Goal: Task Accomplishment & Management: Manage account settings

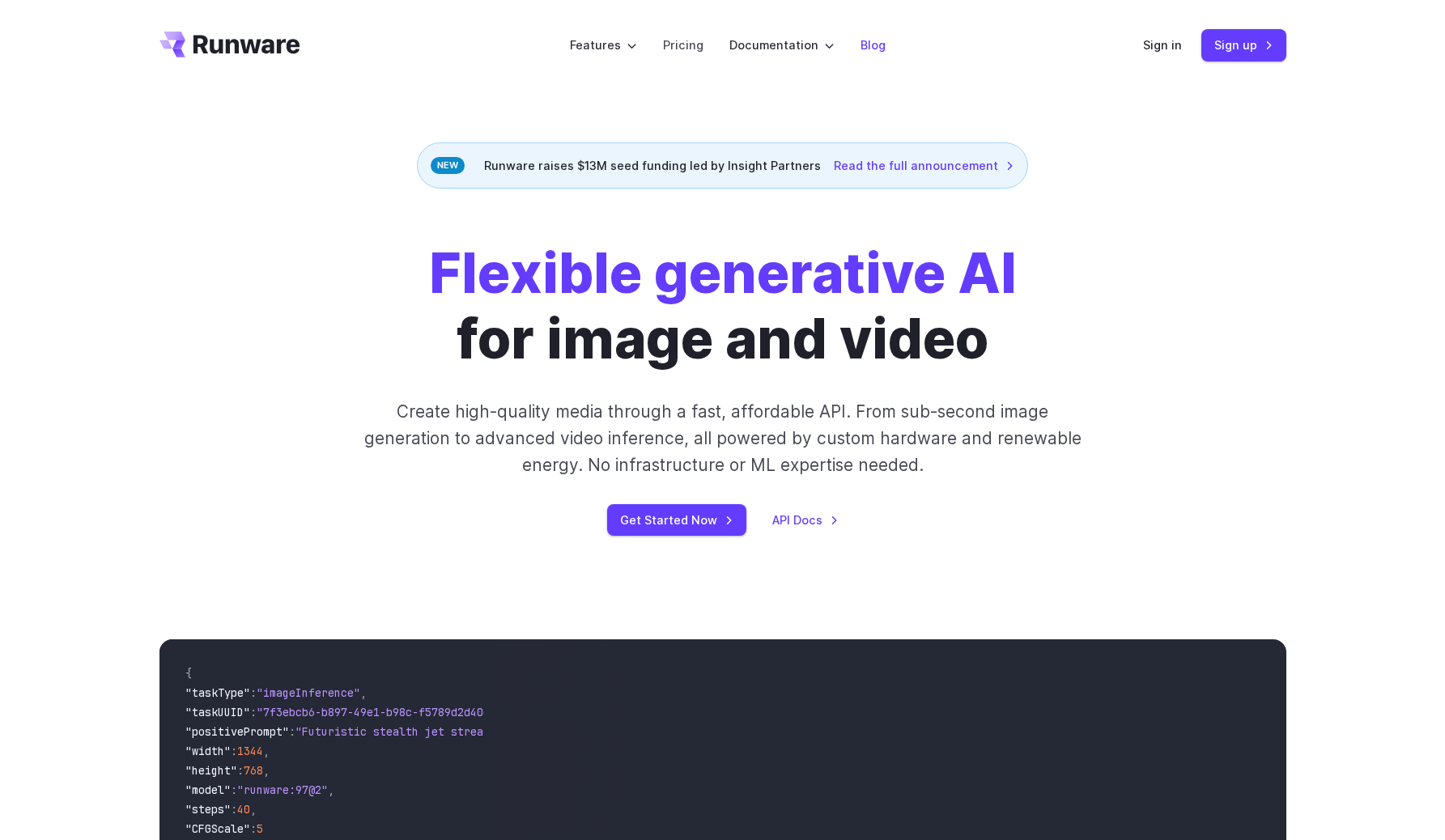
click at [879, 35] on li "Blog" at bounding box center [873, 44] width 51 height 44
click at [875, 37] on link "Blog" at bounding box center [873, 44] width 25 height 19
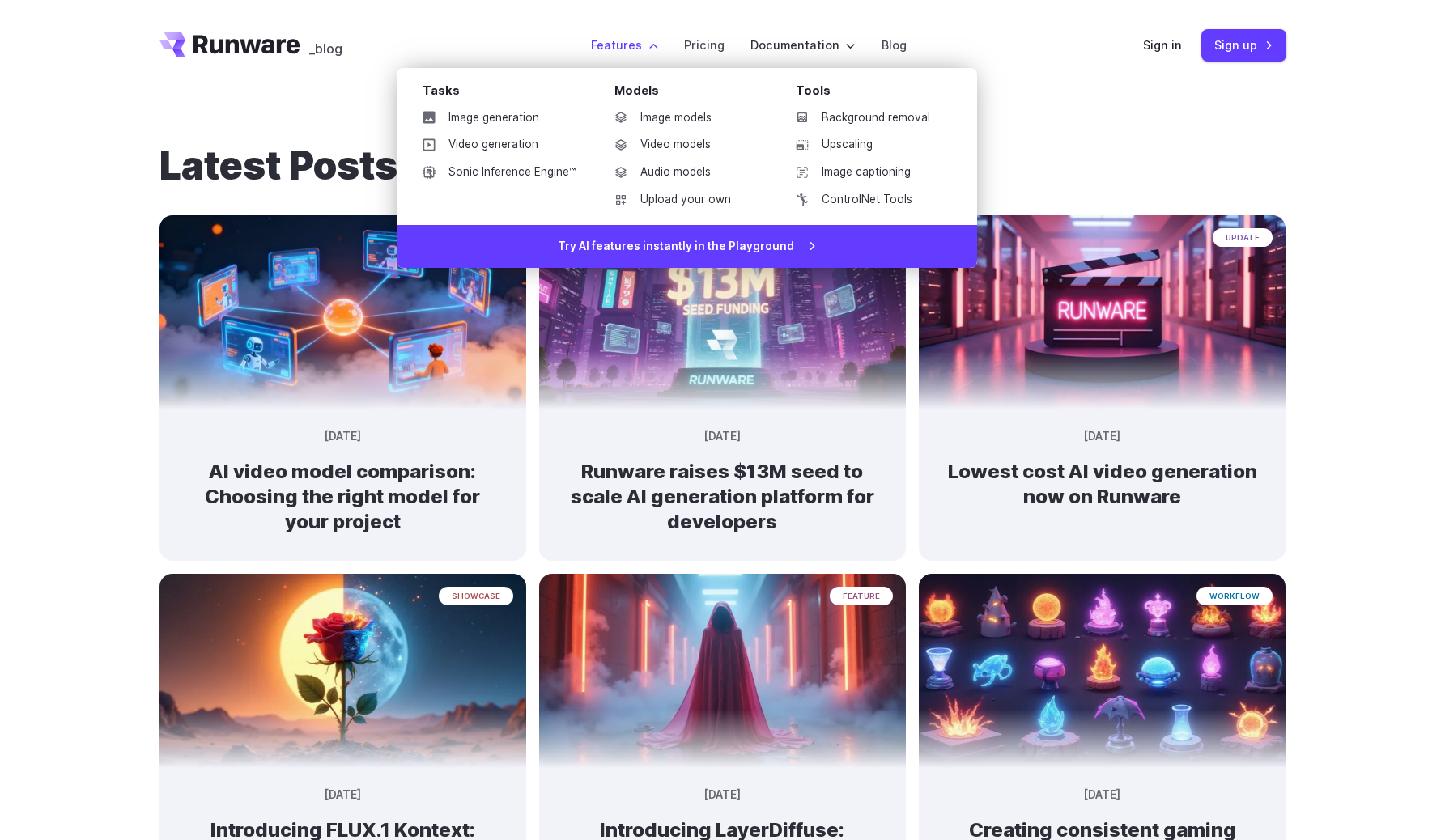
click at [622, 26] on li "Features Tasks Image generation Video generation Sonic Inference Engine™ Models…" at bounding box center [624, 44] width 93 height 44
click at [671, 201] on link "Upload your own" at bounding box center [685, 200] width 169 height 24
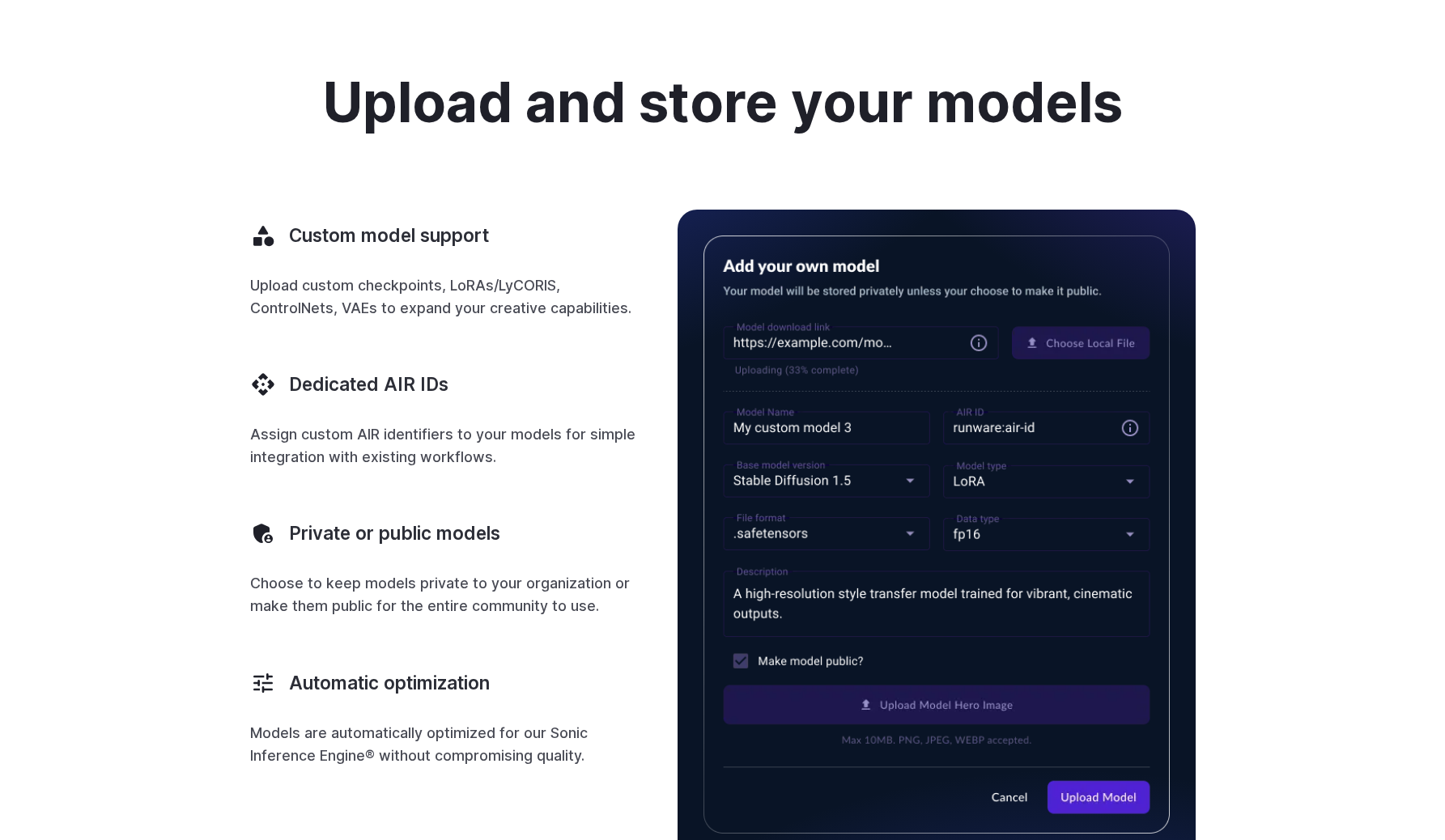
scroll to position [548, 0]
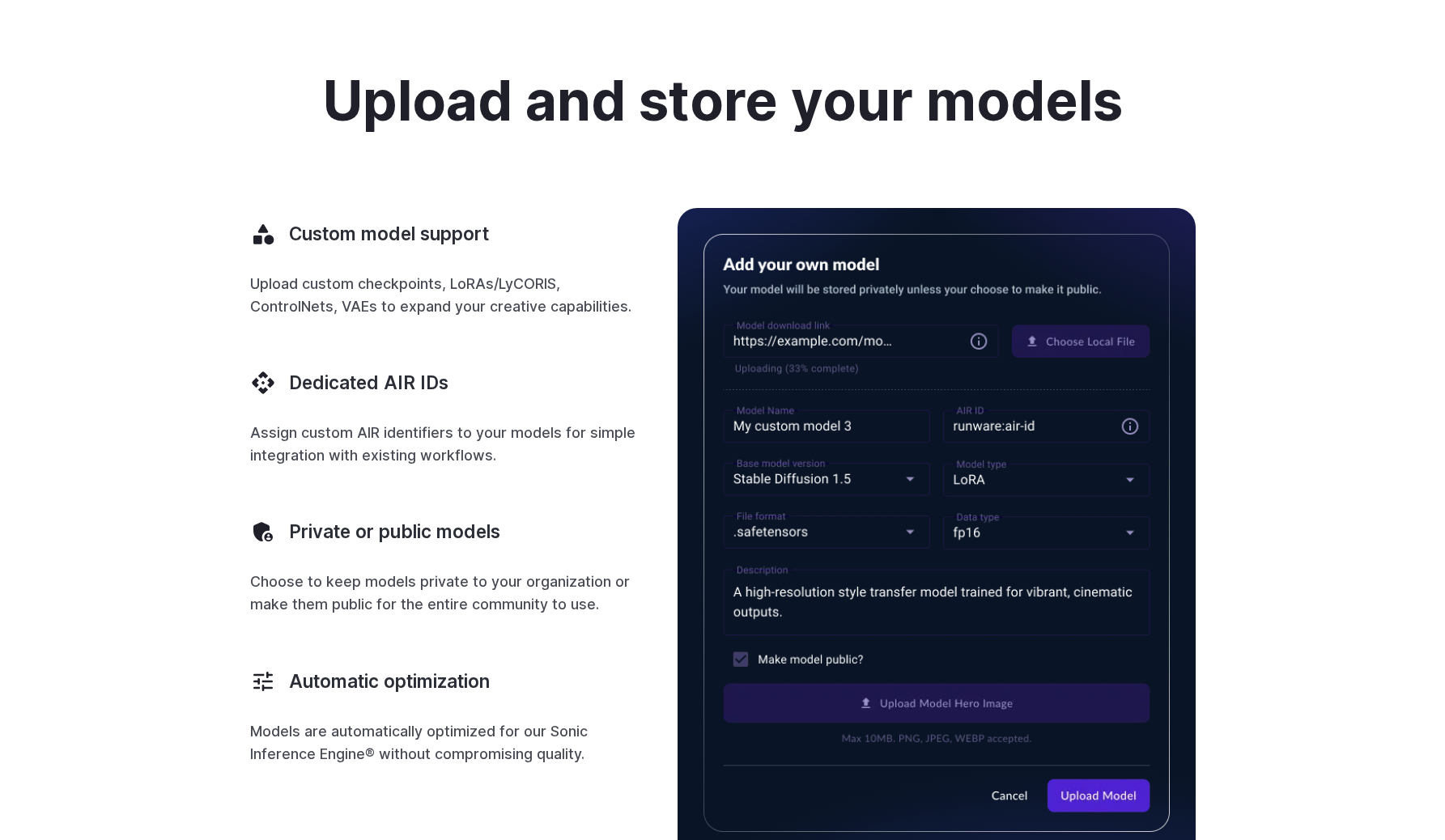
click at [818, 353] on img at bounding box center [936, 533] width 466 height 598
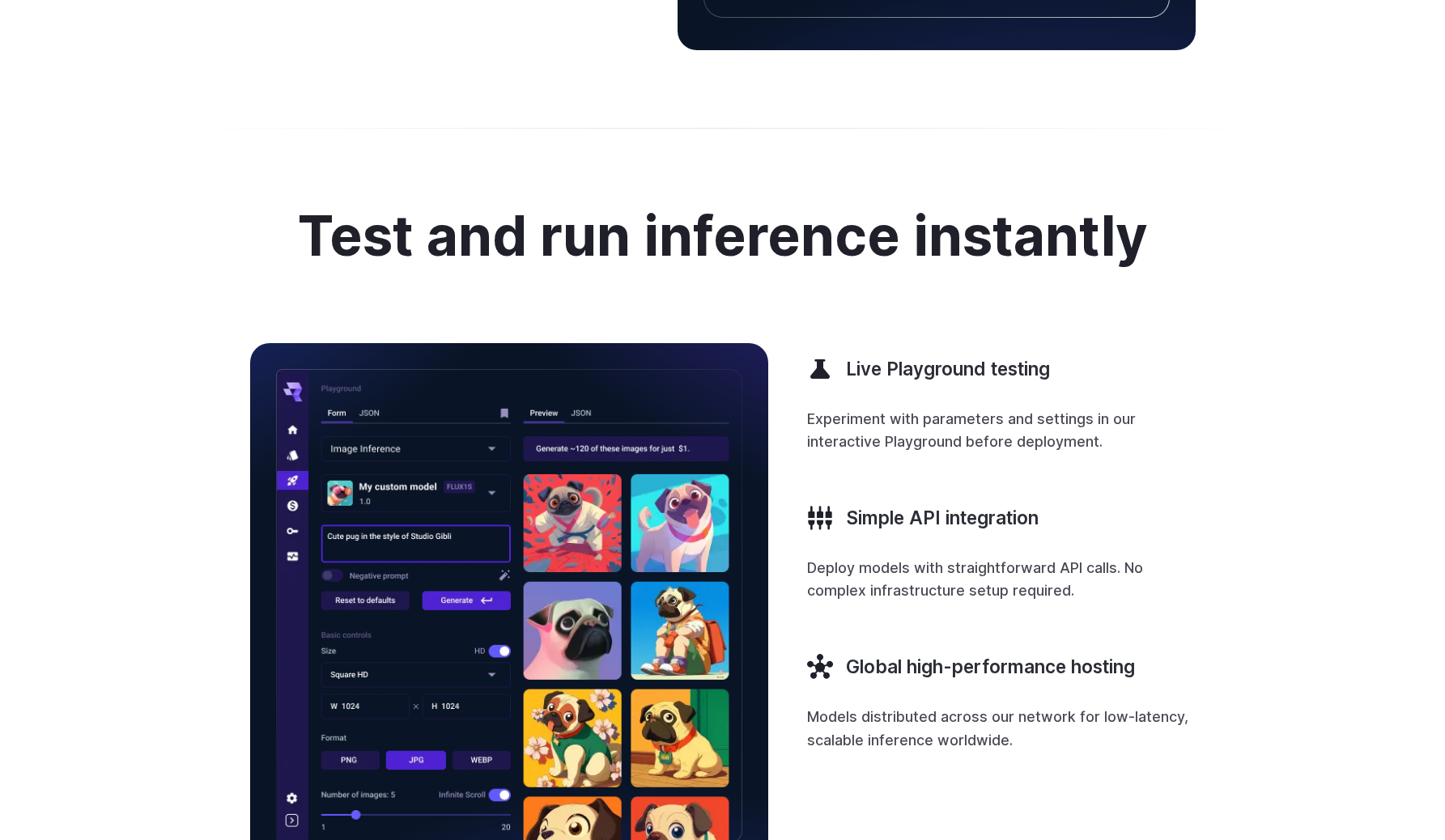
scroll to position [1374, 0]
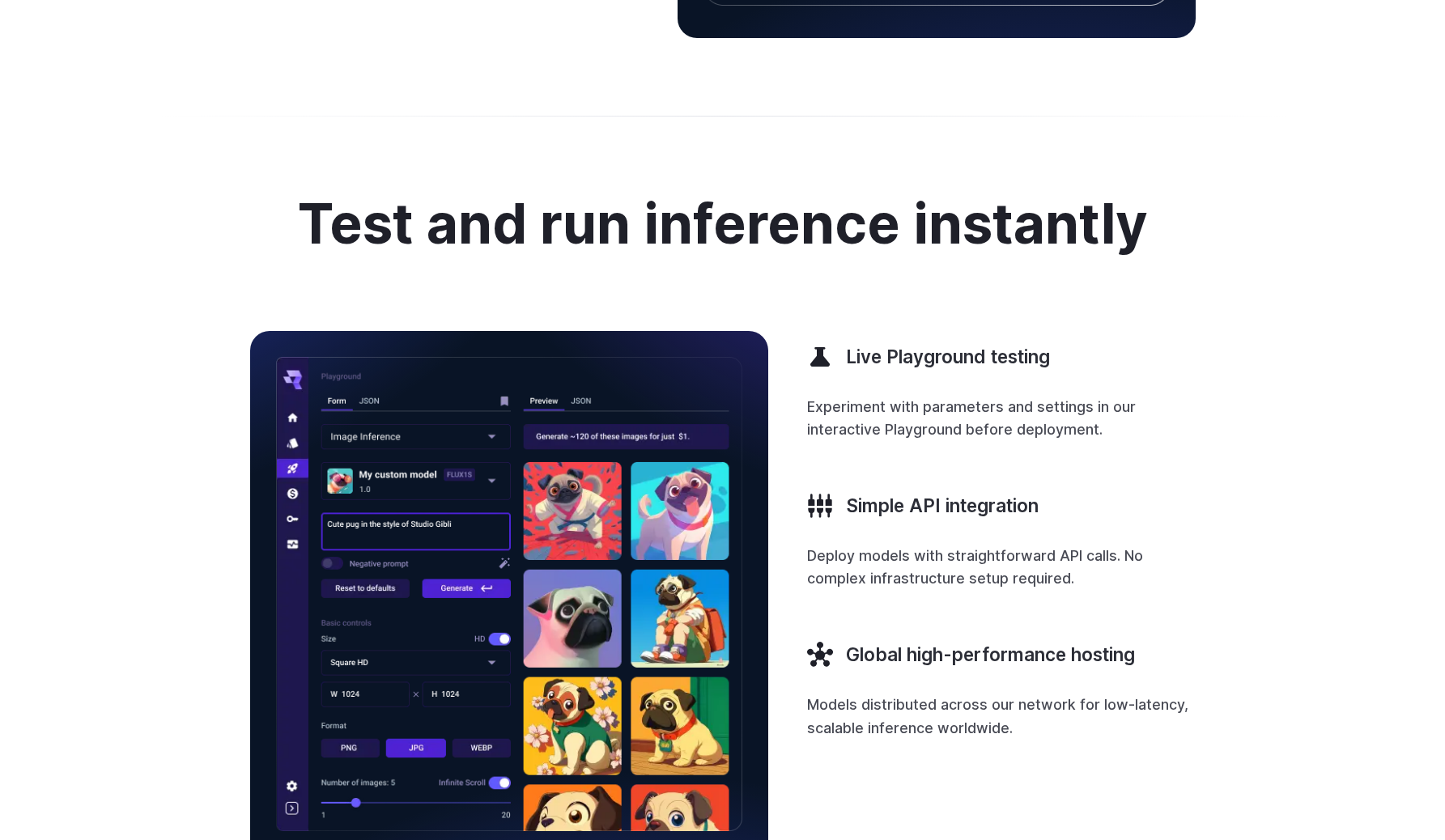
click at [1224, 215] on div "Test and run inference instantly Live Playground testing Experiment with parame…" at bounding box center [722, 528] width 1126 height 670
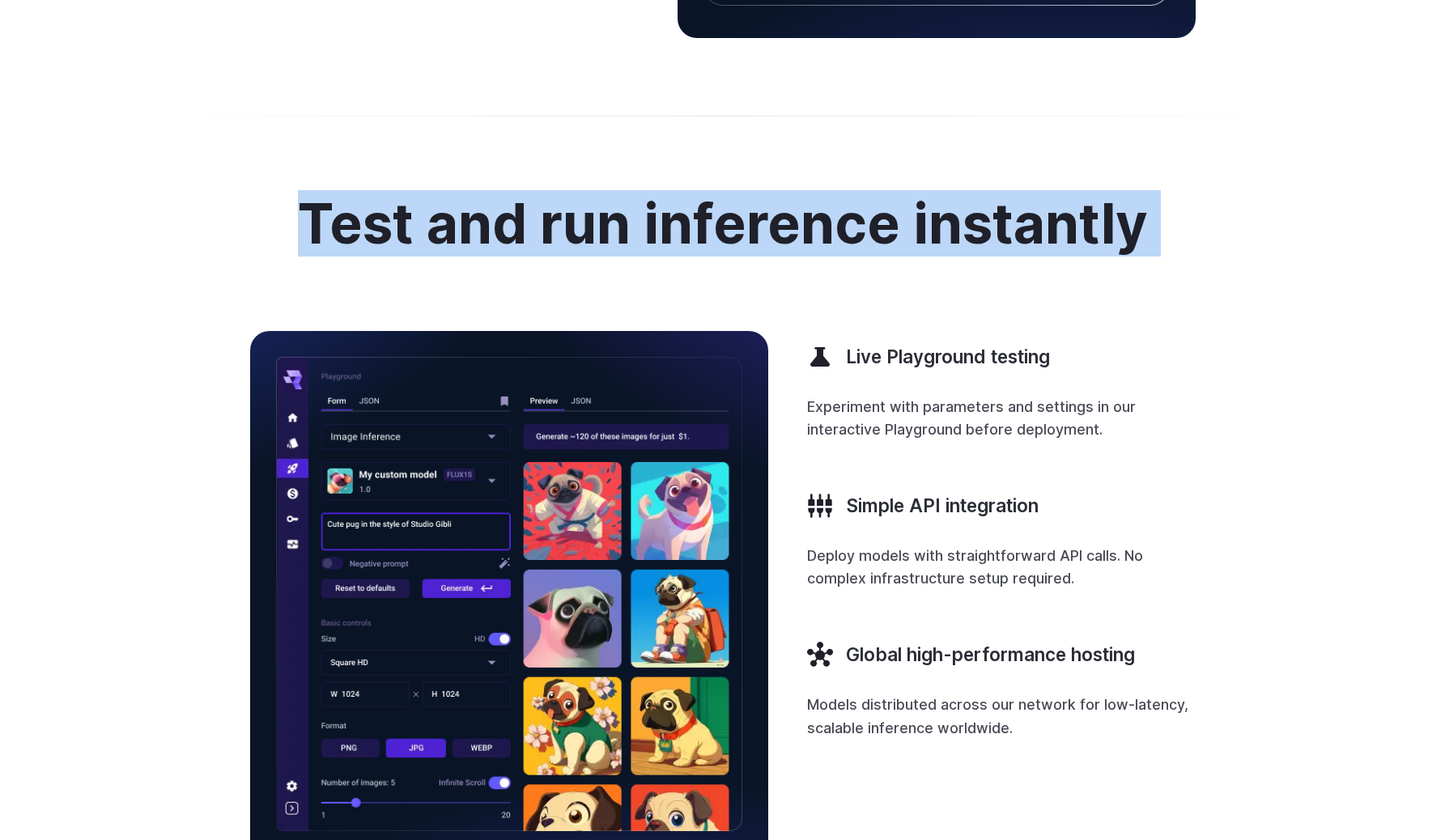
click at [1224, 215] on div "Test and run inference instantly Live Playground testing Experiment with parame…" at bounding box center [722, 528] width 1126 height 670
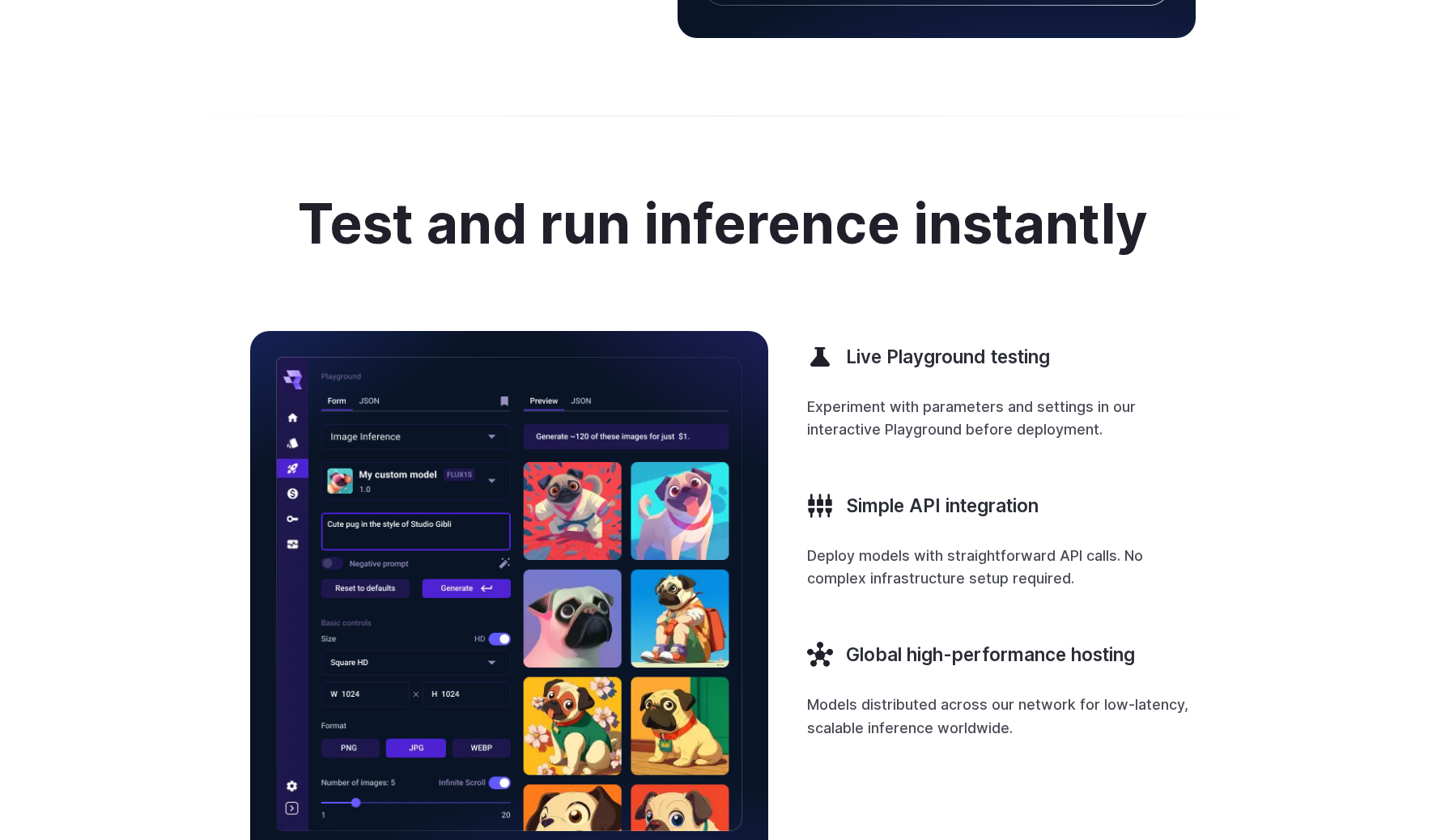
click at [1012, 222] on h2 "Test and run inference instantly" at bounding box center [722, 223] width 849 height 60
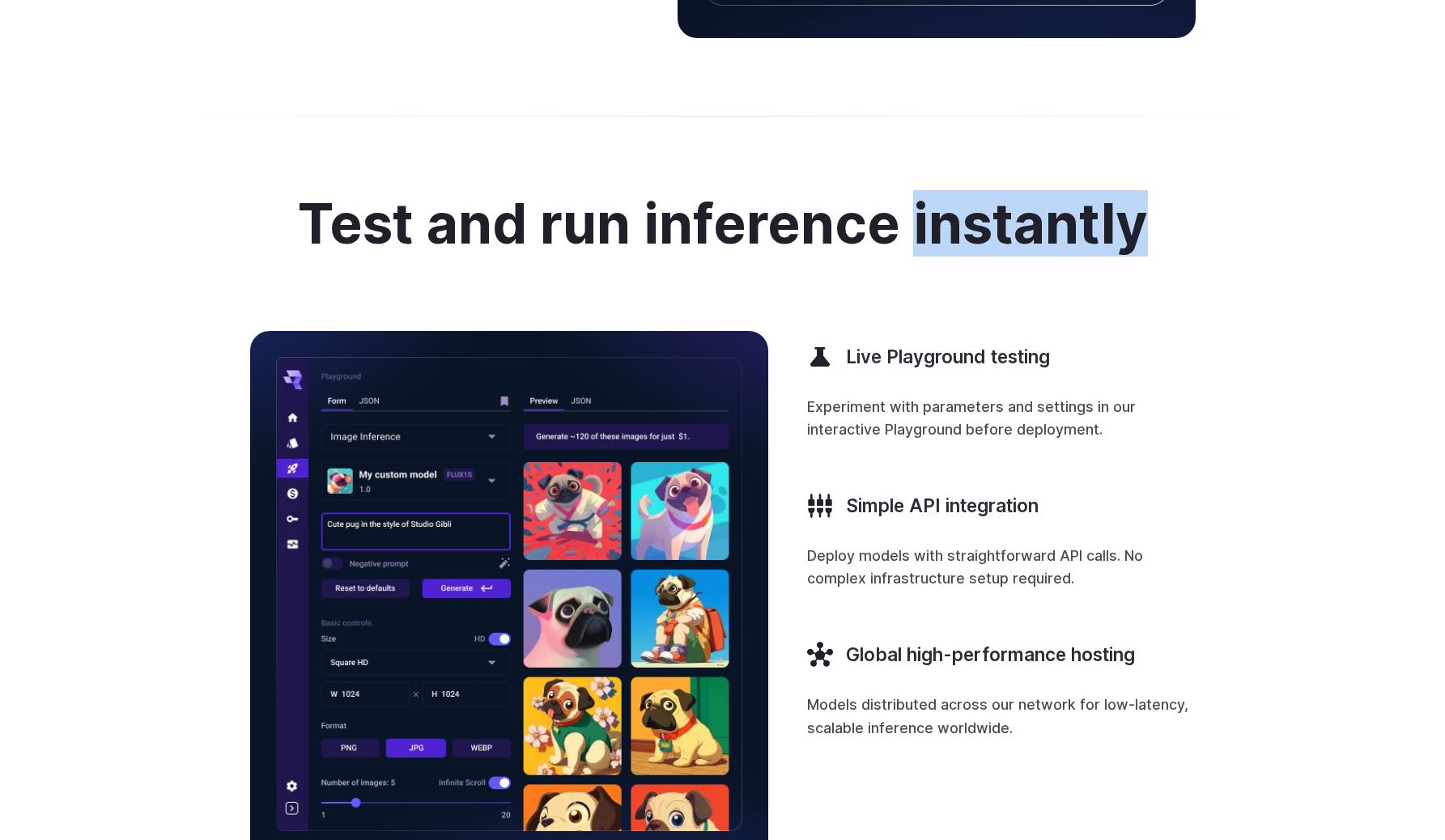
click at [1012, 222] on h2 "Test and run inference instantly" at bounding box center [722, 223] width 849 height 60
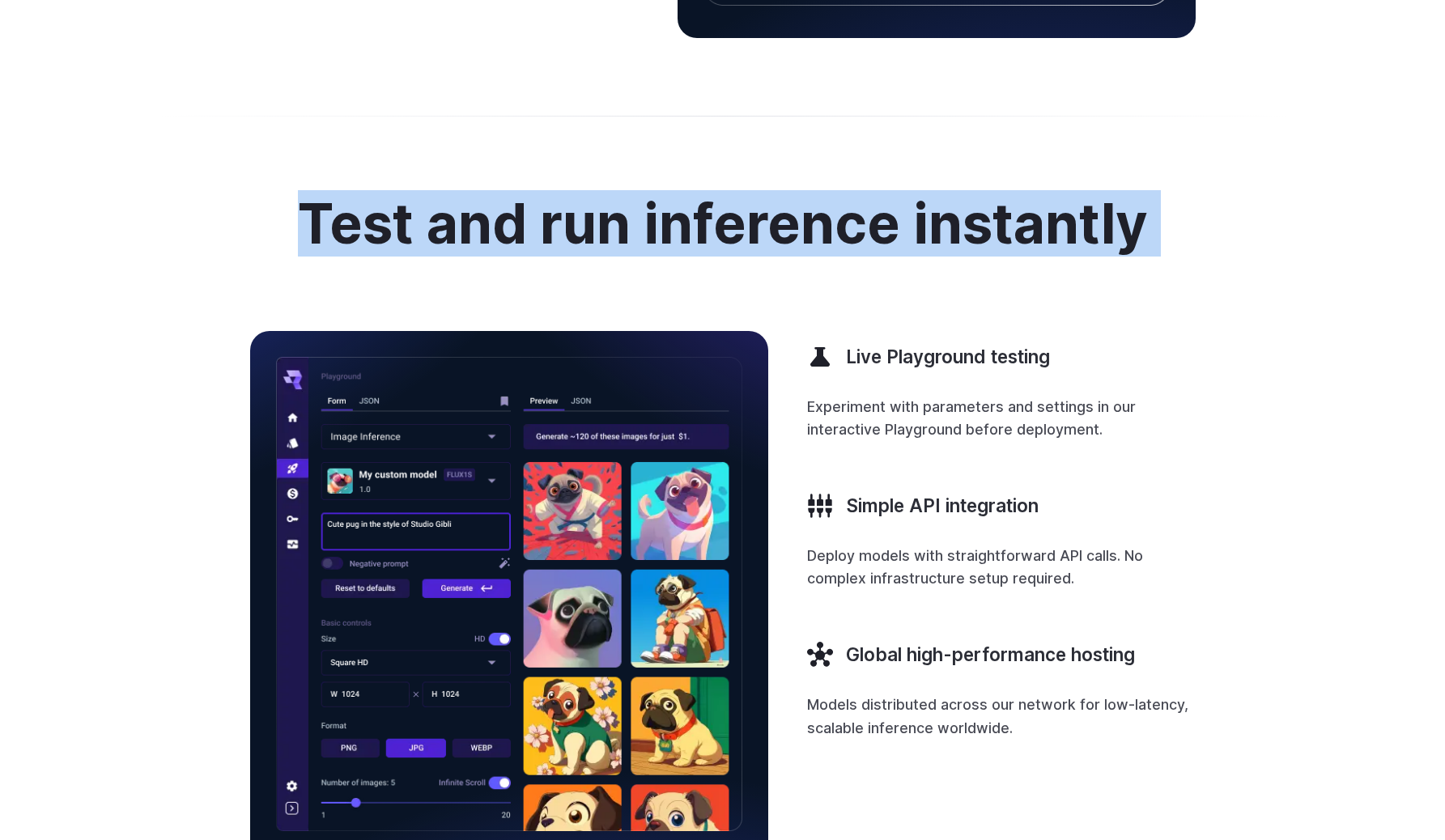
click at [1012, 222] on h2 "Test and run inference instantly" at bounding box center [722, 223] width 849 height 60
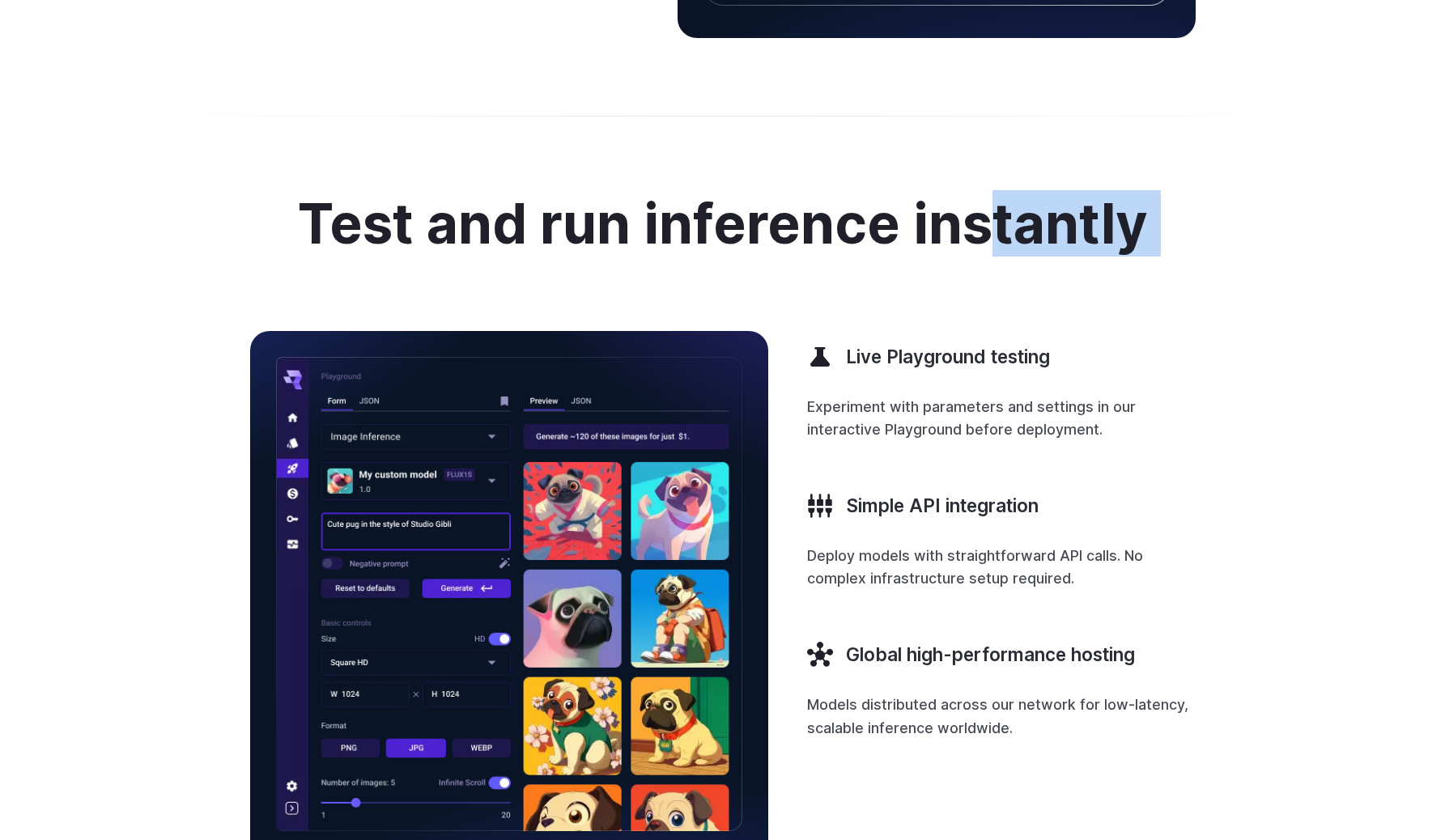
click at [977, 228] on h2 "Test and run inference instantly" at bounding box center [722, 223] width 849 height 60
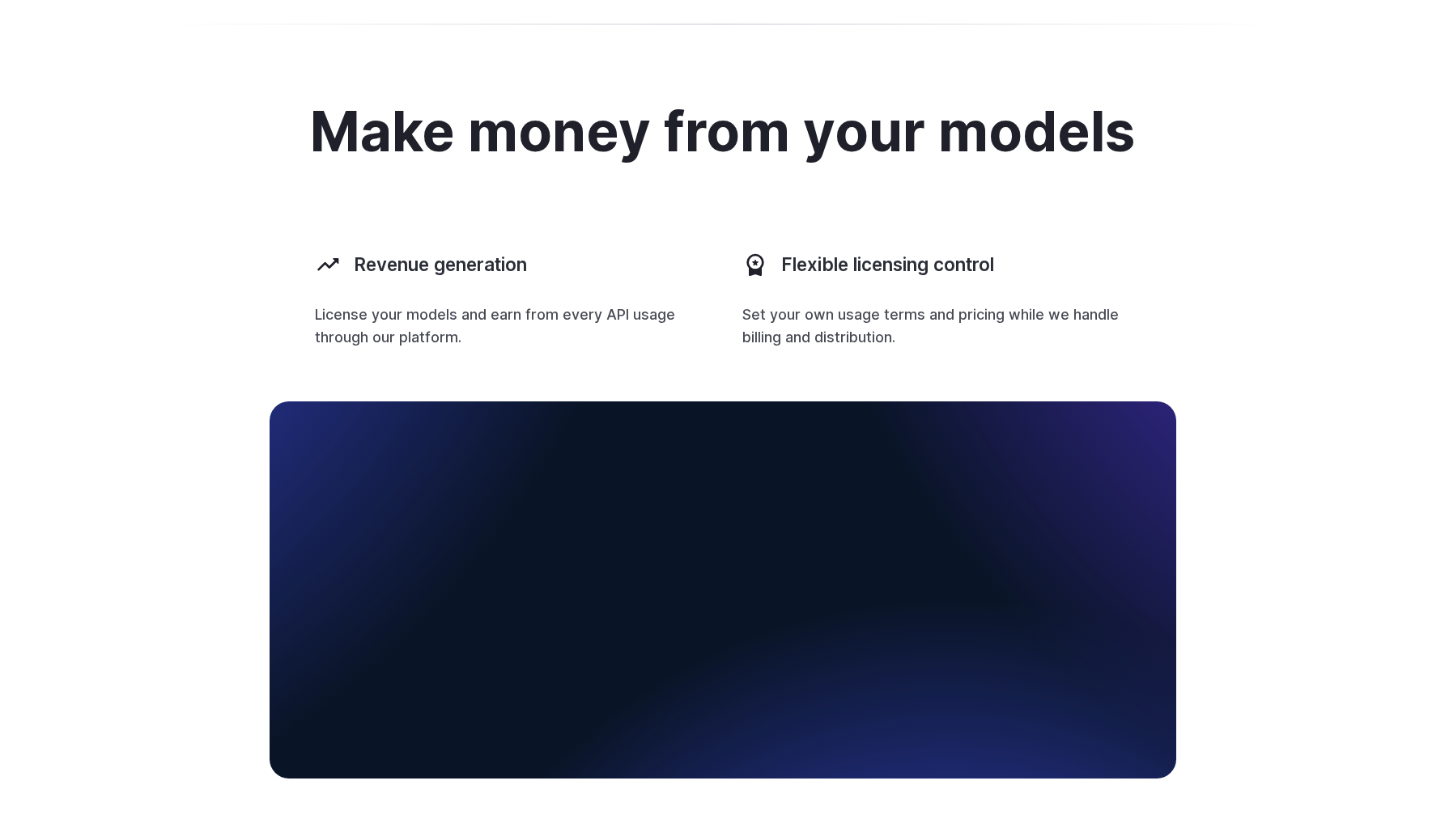
scroll to position [2295, 0]
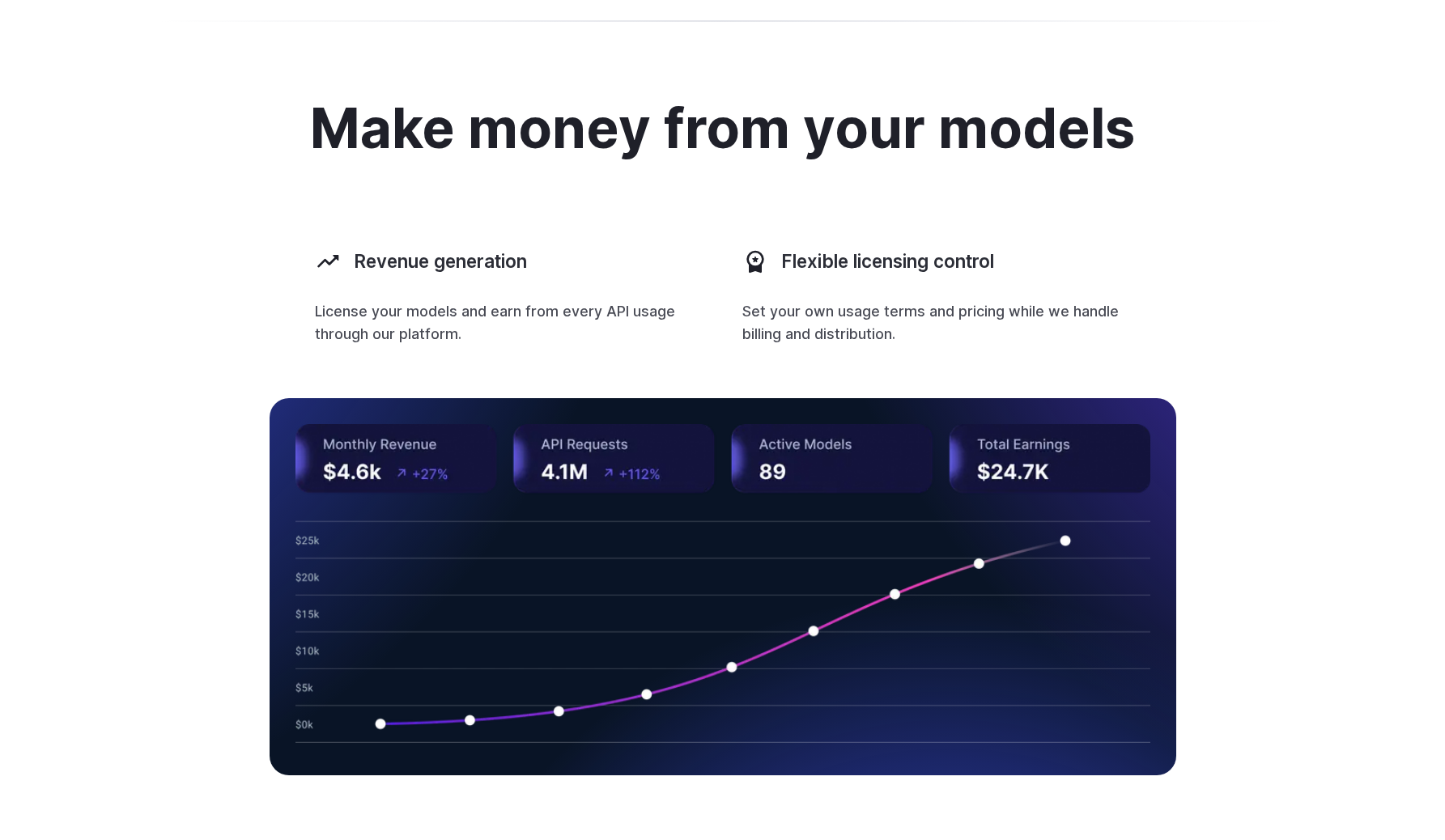
click at [743, 140] on h2 "Make money from your models" at bounding box center [722, 128] width 824 height 60
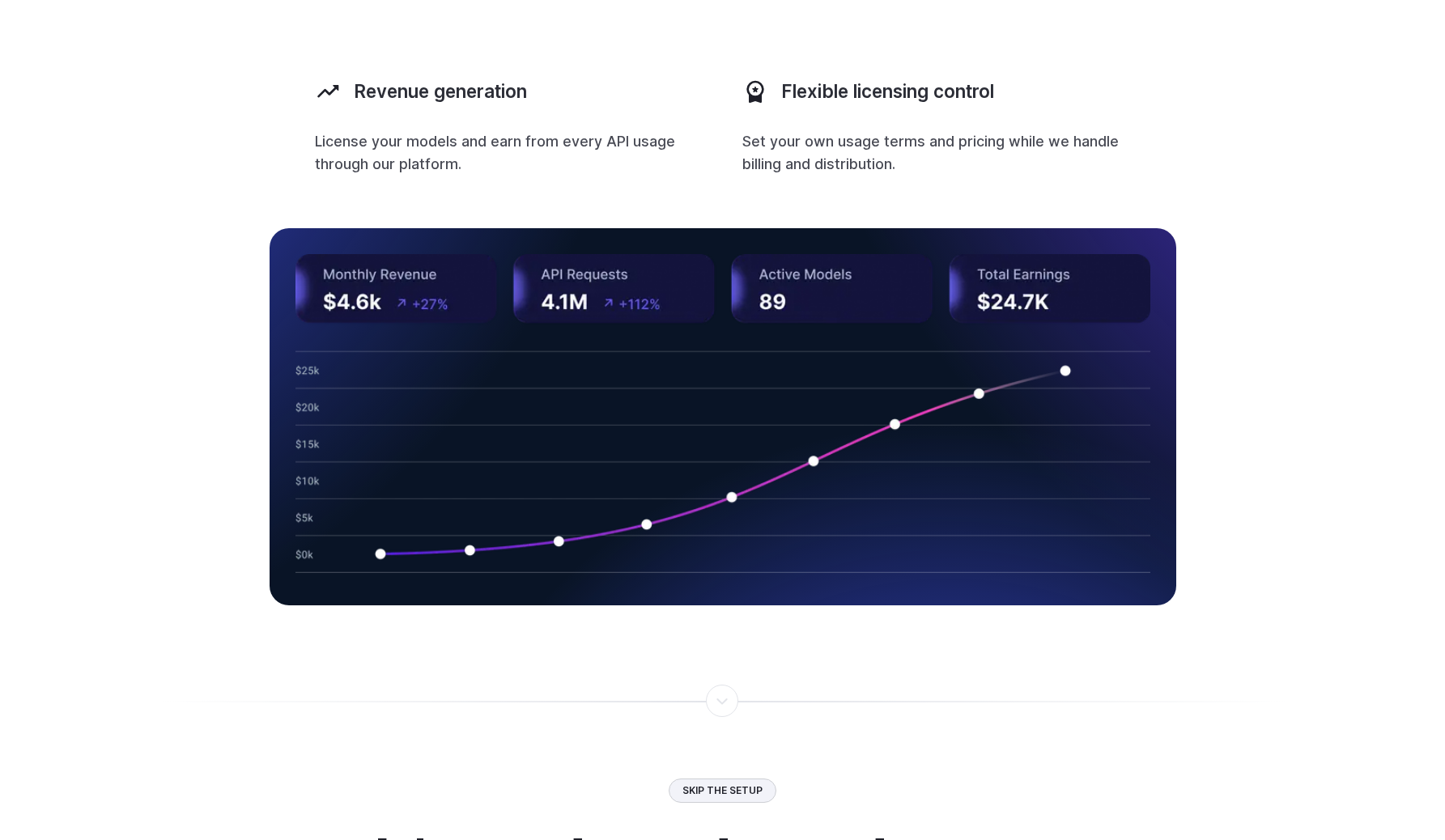
scroll to position [2464, 0]
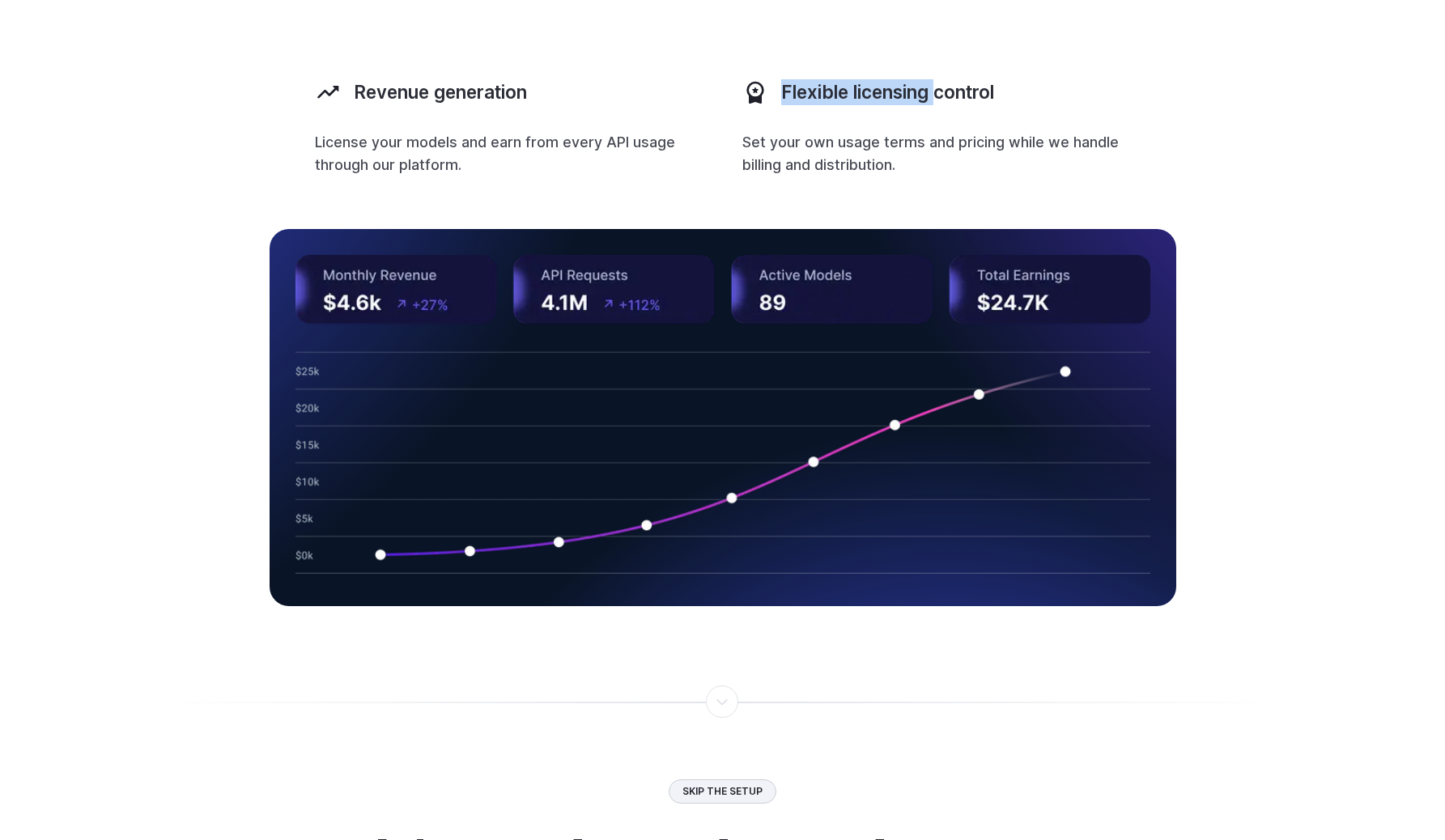
drag, startPoint x: 749, startPoint y: 106, endPoint x: 956, endPoint y: 106, distance: 207.0
click at [956, 106] on div "Flexible licensing control" at bounding box center [936, 93] width 388 height 52
click at [956, 106] on h3 "Flexible licensing control" at bounding box center [887, 93] width 213 height 26
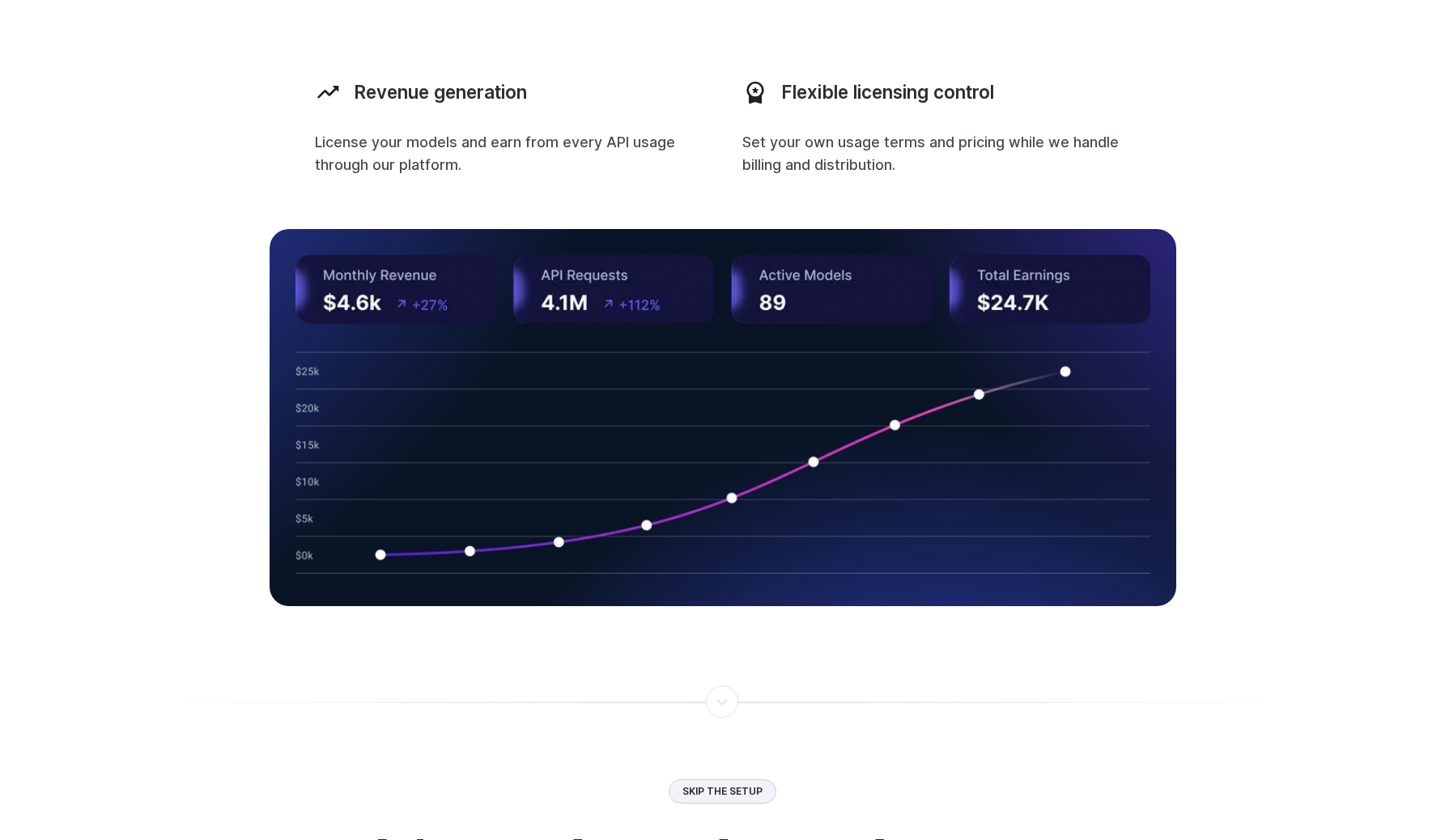
click at [891, 86] on h3 "Flexible licensing control" at bounding box center [887, 93] width 213 height 26
click at [939, 85] on h3 "Flexible licensing control" at bounding box center [887, 93] width 213 height 26
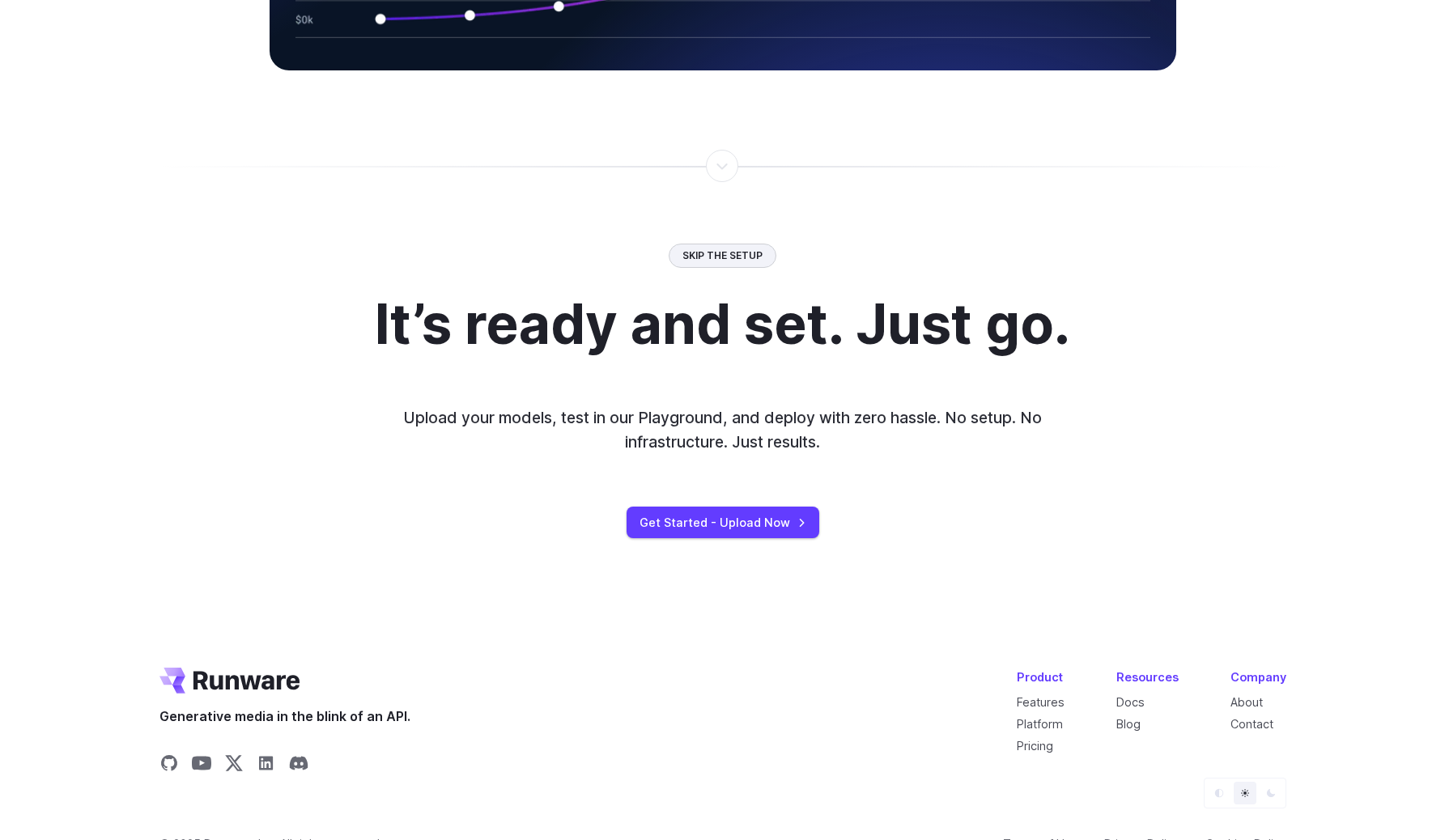
scroll to position [2975, 0]
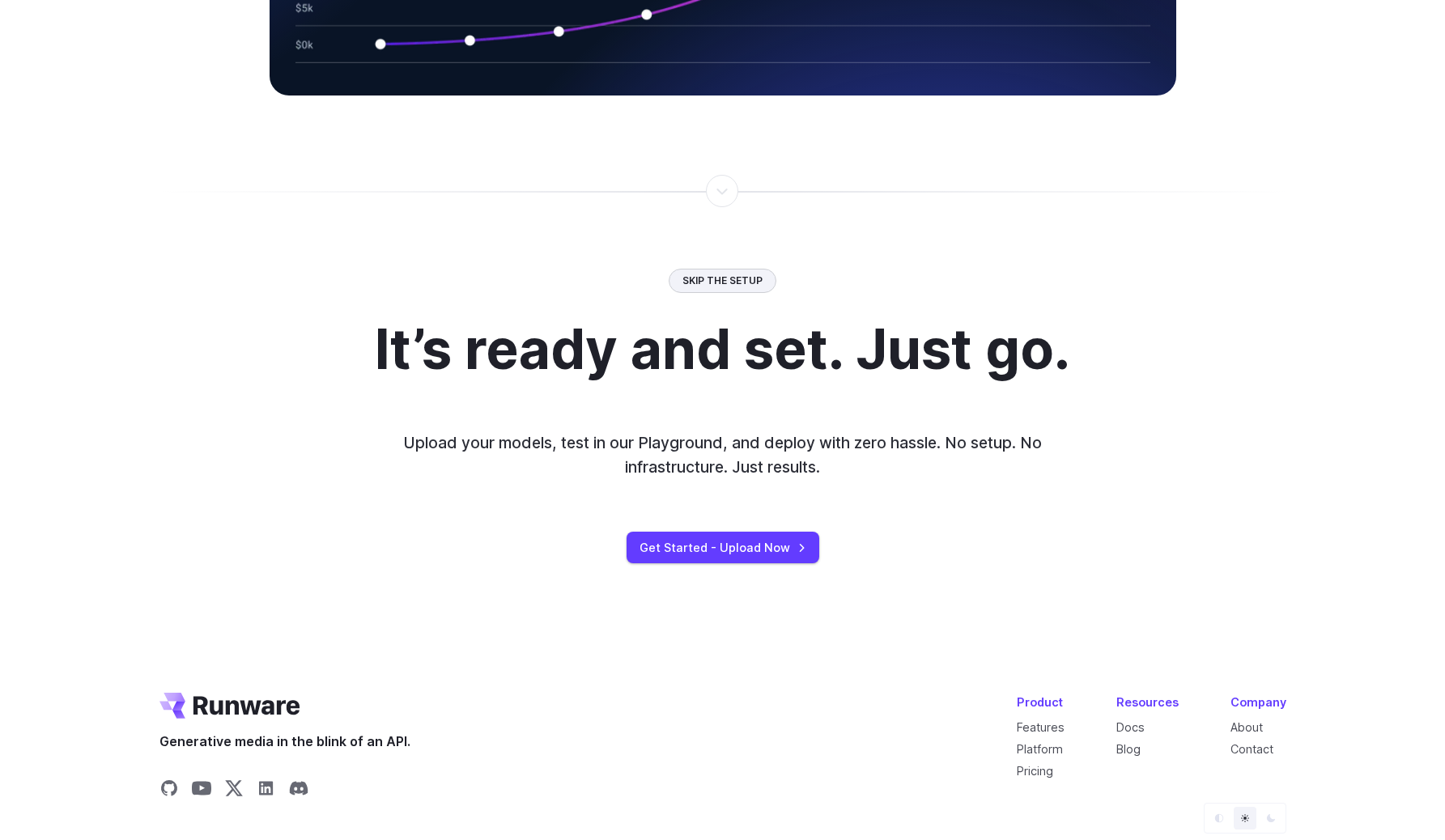
click at [736, 280] on div "Skip the setup" at bounding box center [722, 280] width 107 height 23
click at [704, 287] on div "Skip the setup" at bounding box center [722, 280] width 107 height 23
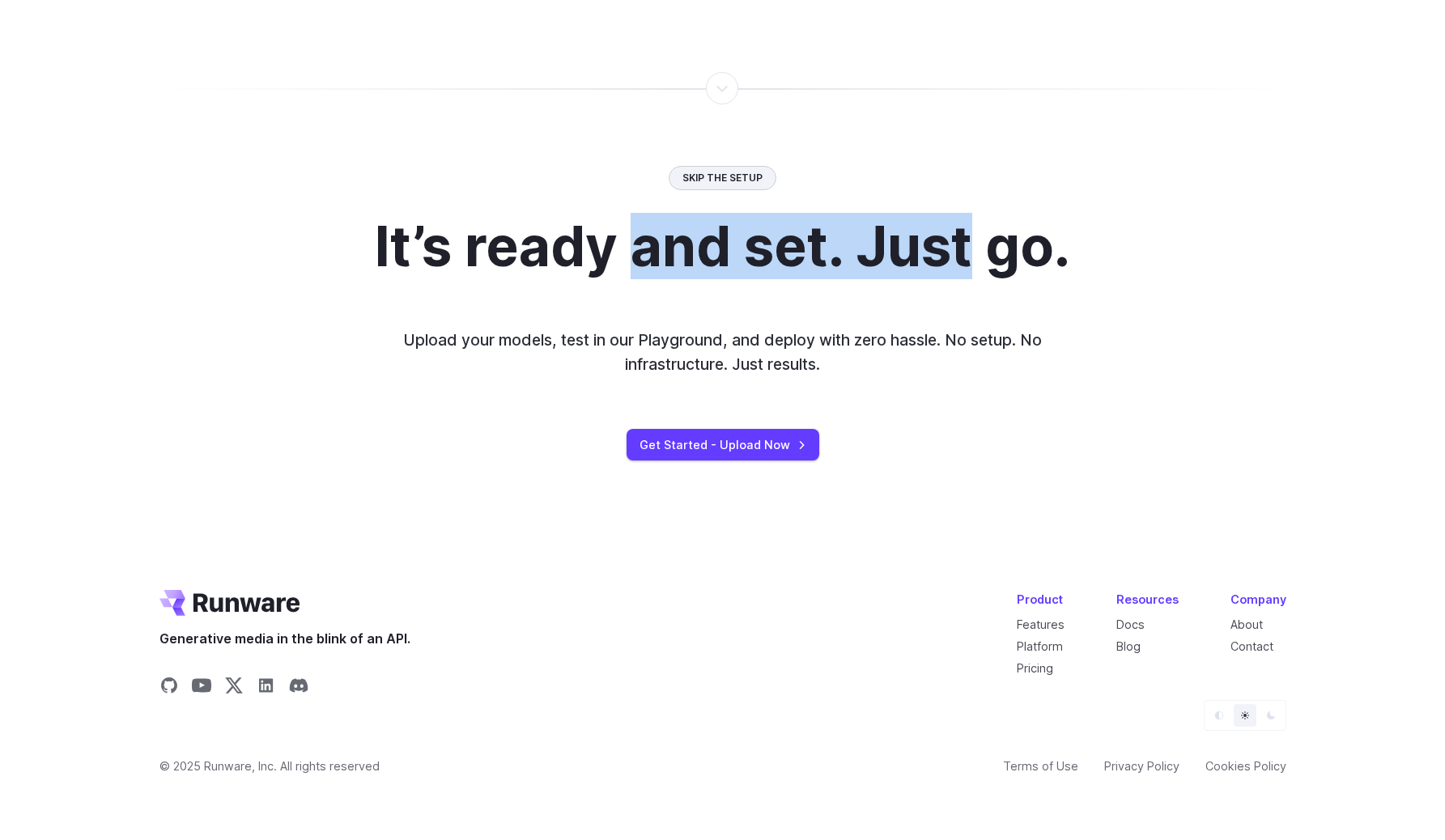
drag, startPoint x: 921, startPoint y: 265, endPoint x: 991, endPoint y: 265, distance: 70.0
click at [971, 265] on h2 "It’s ready and set. Just go." at bounding box center [722, 245] width 696 height 60
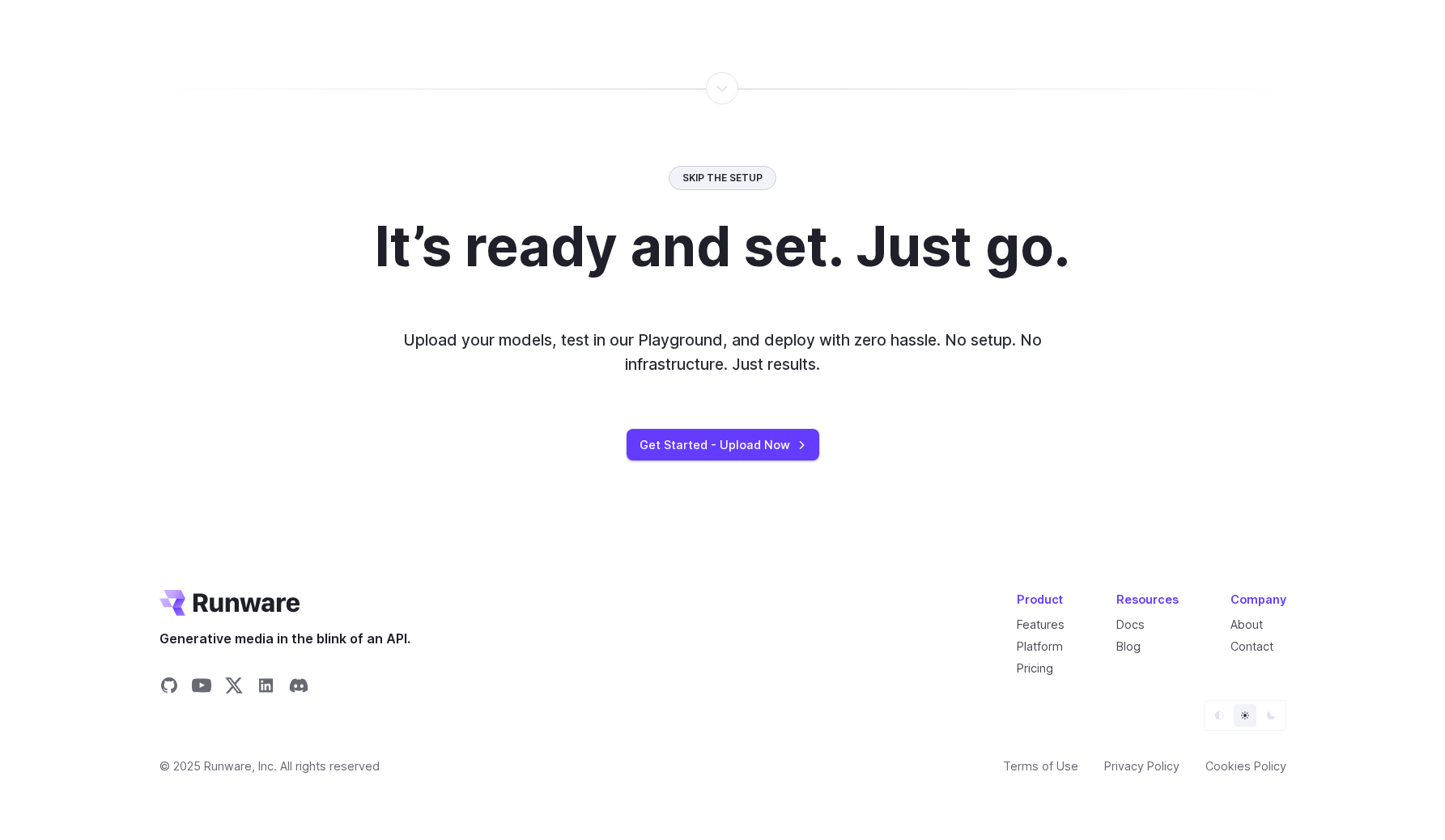
click at [991, 265] on h2 "It’s ready and set. Just go." at bounding box center [722, 245] width 696 height 60
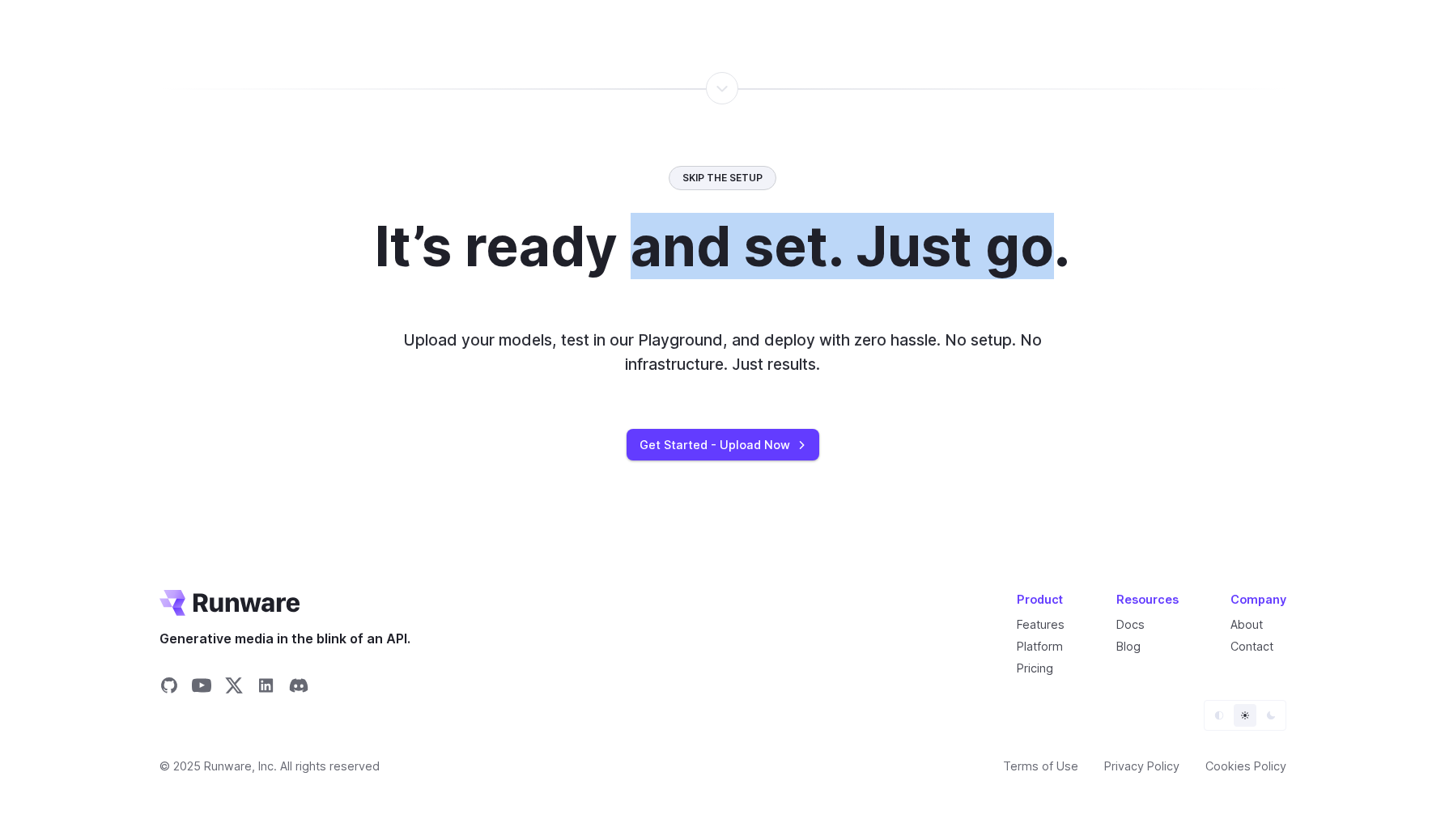
drag, startPoint x: 991, startPoint y: 265, endPoint x: 600, endPoint y: 265, distance: 391.0
click at [600, 265] on h2 "It’s ready and set. Just go." at bounding box center [722, 245] width 696 height 60
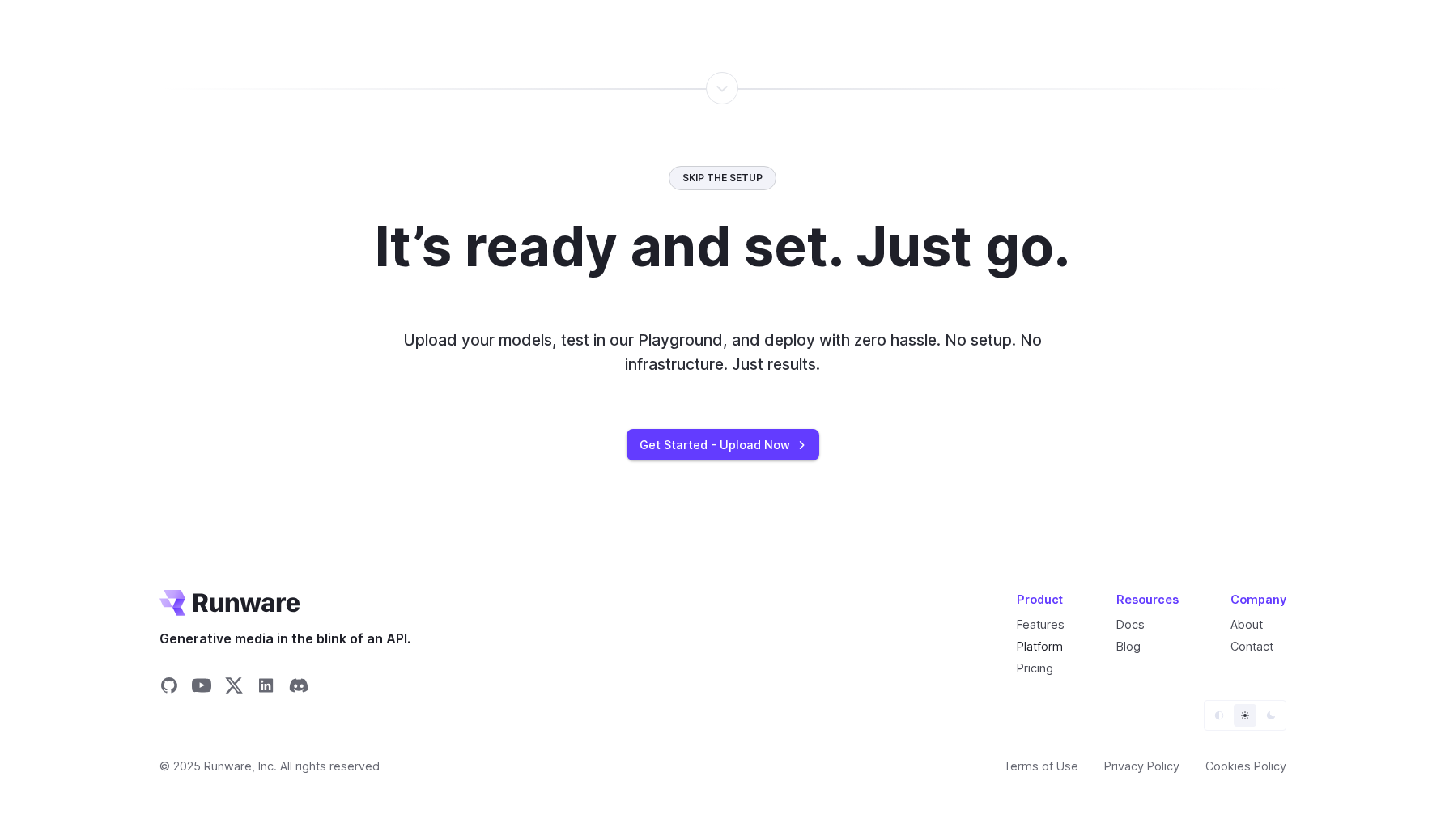
click at [1022, 639] on link "Platform" at bounding box center [1039, 646] width 46 height 14
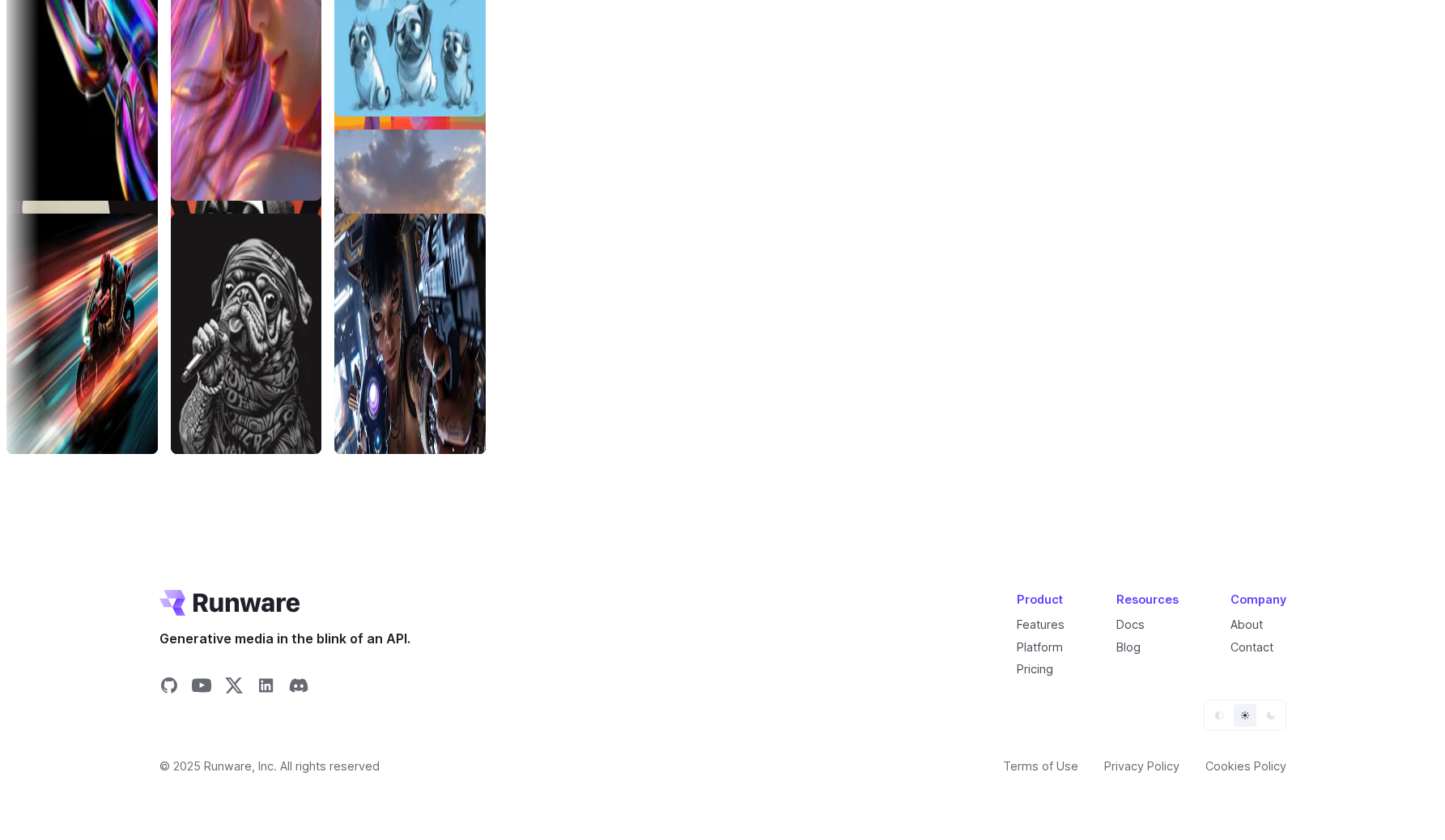
scroll to position [5388, 0]
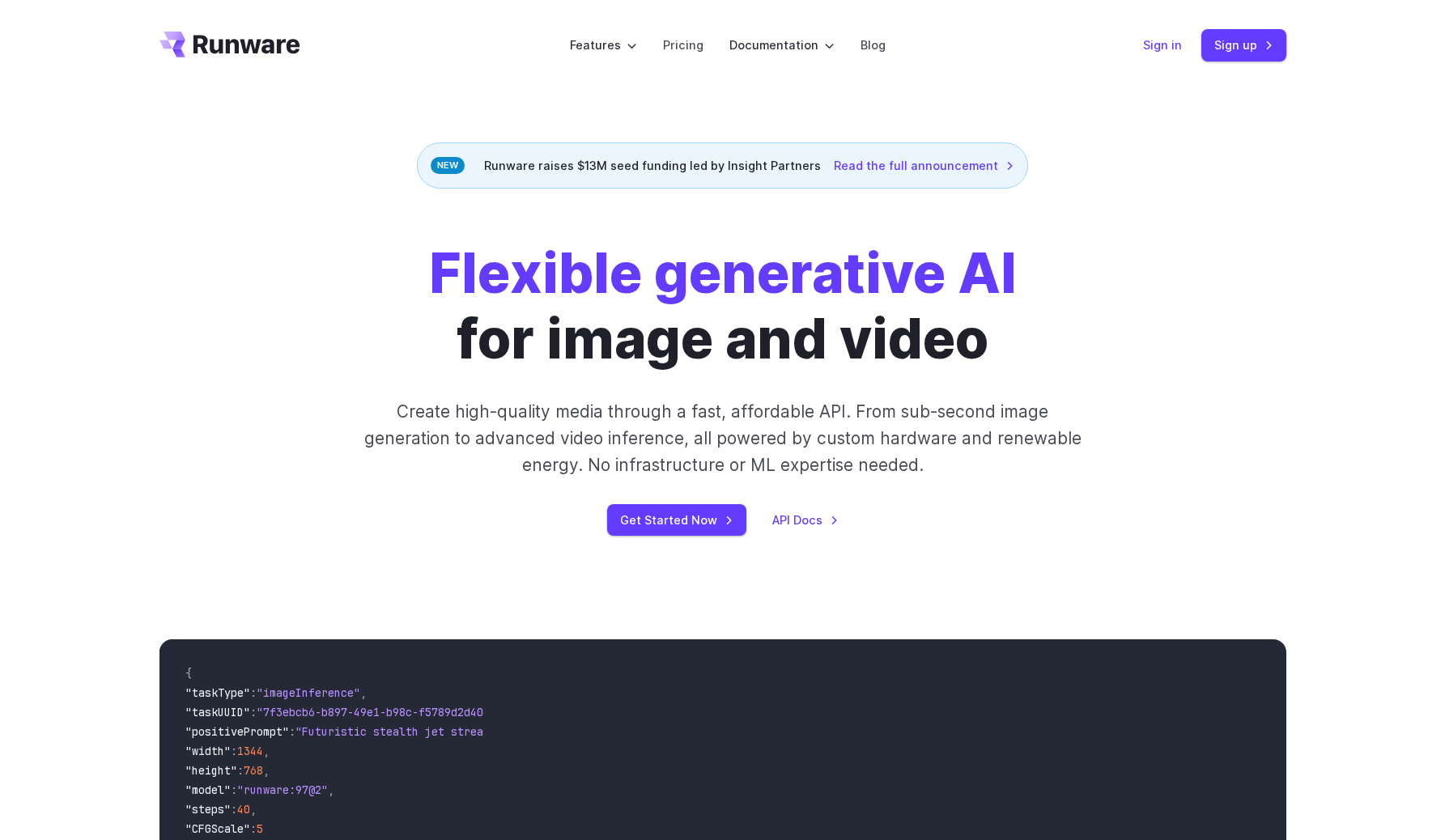
click at [1167, 44] on link "Sign in" at bounding box center [1162, 44] width 39 height 19
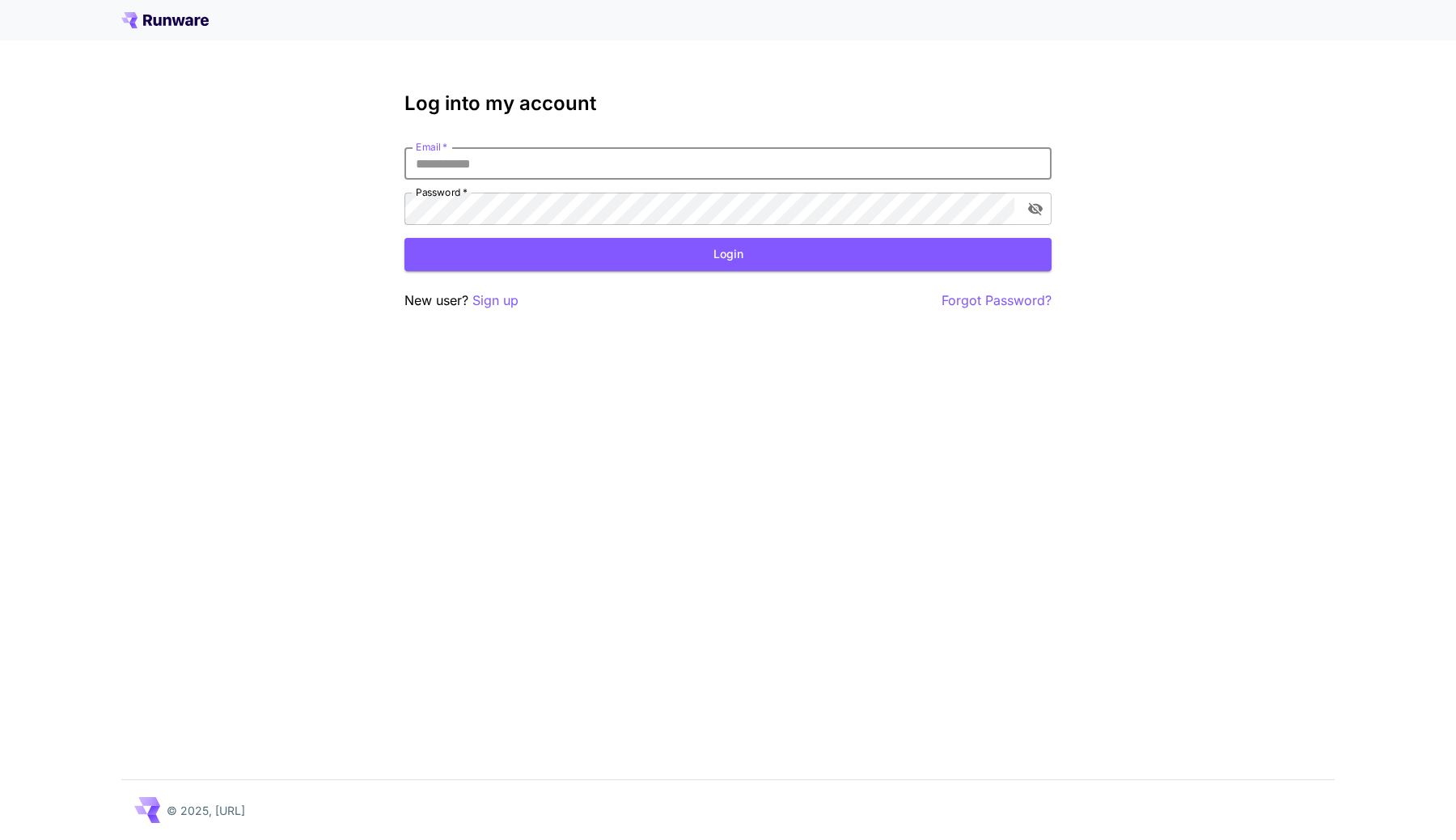
click at [801, 168] on input "Email   *" at bounding box center [728, 163] width 647 height 32
type input "**********"
click at [893, 258] on button "Login" at bounding box center [728, 255] width 647 height 33
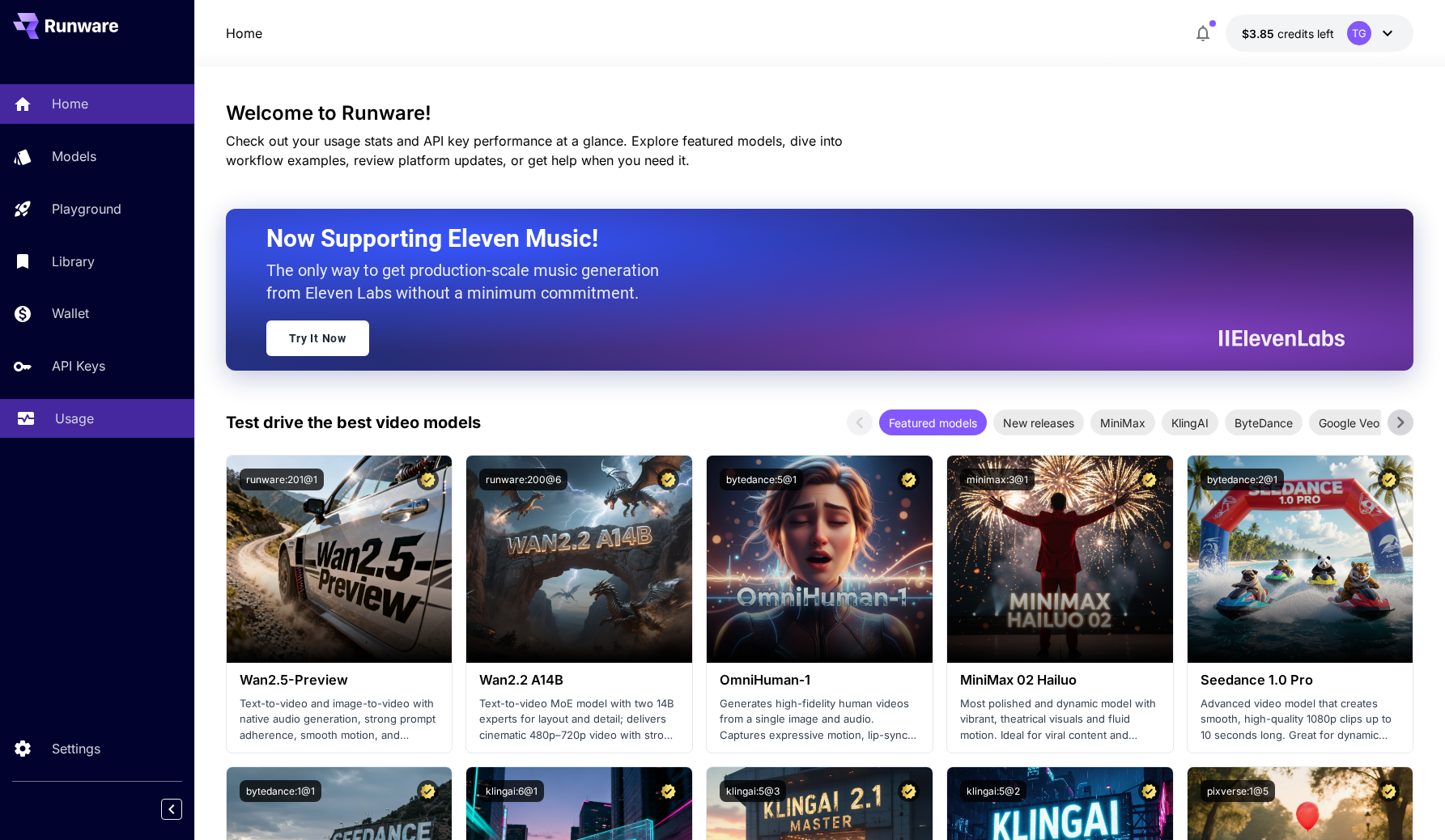
click at [61, 422] on p "Usage" at bounding box center [74, 418] width 39 height 19
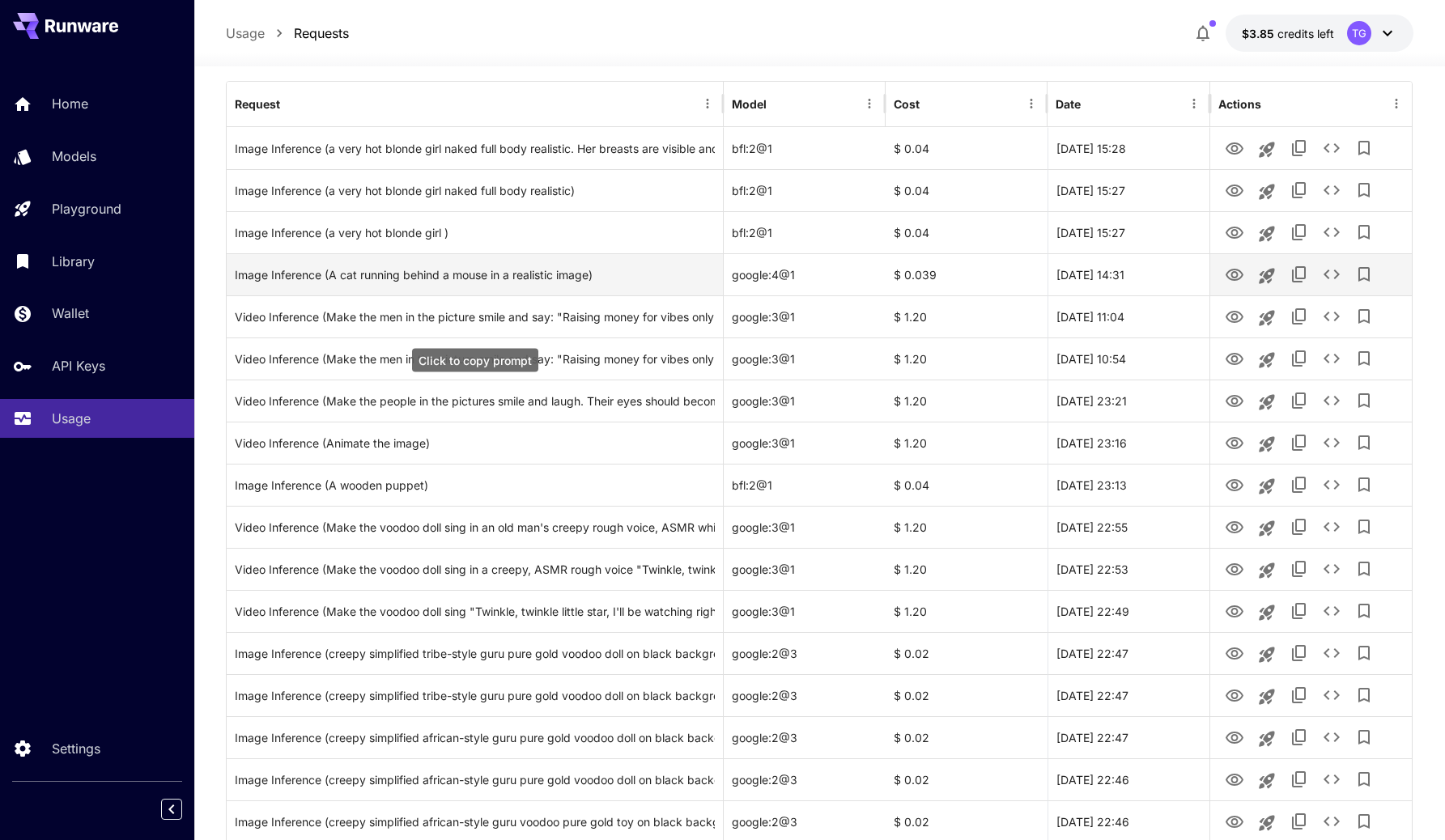
scroll to position [192, 0]
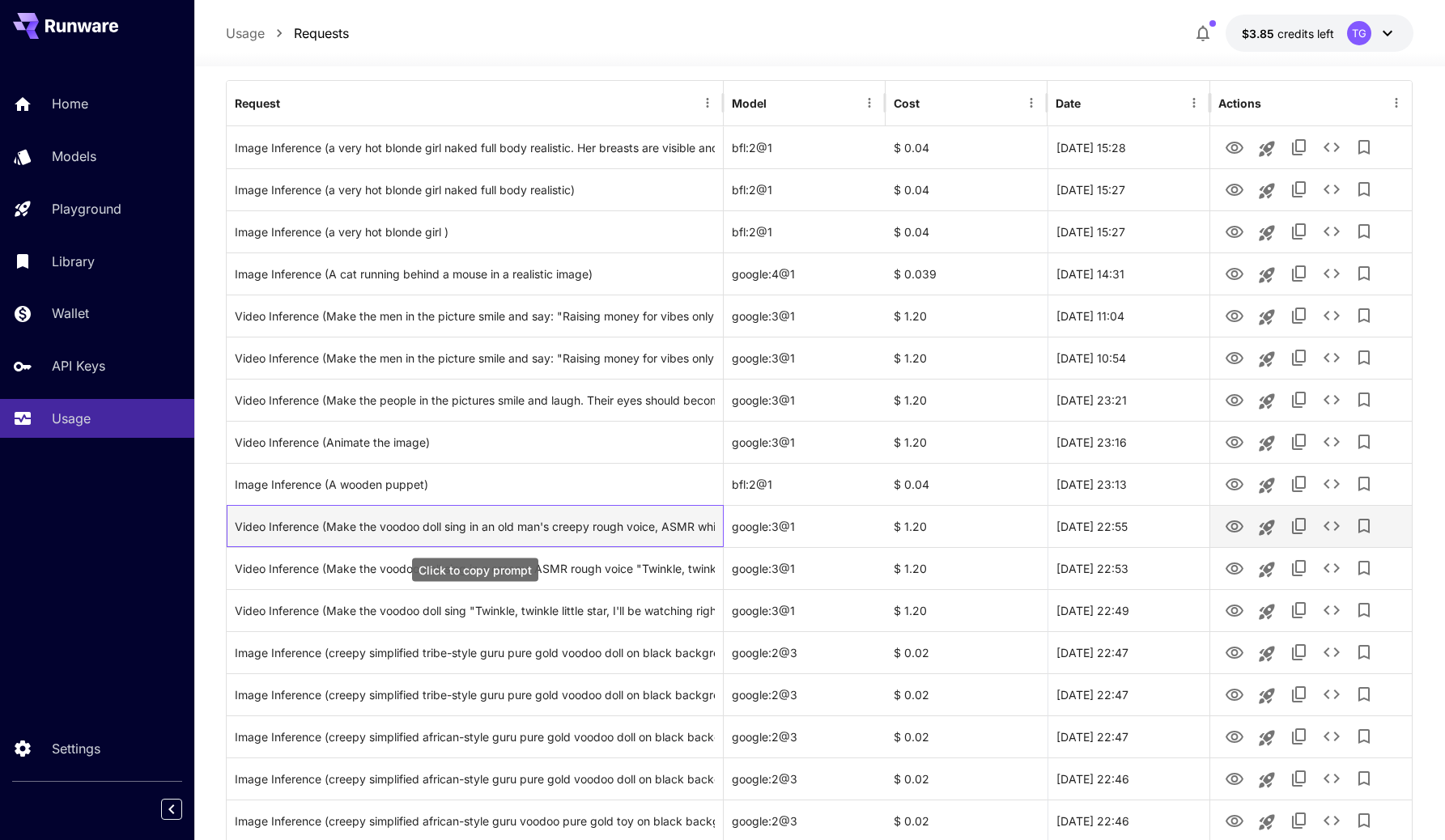
click at [538, 529] on div "Video Inference (Make the voodoo doll sing in an old man's creepy rough voice, …" at bounding box center [474, 526] width 480 height 42
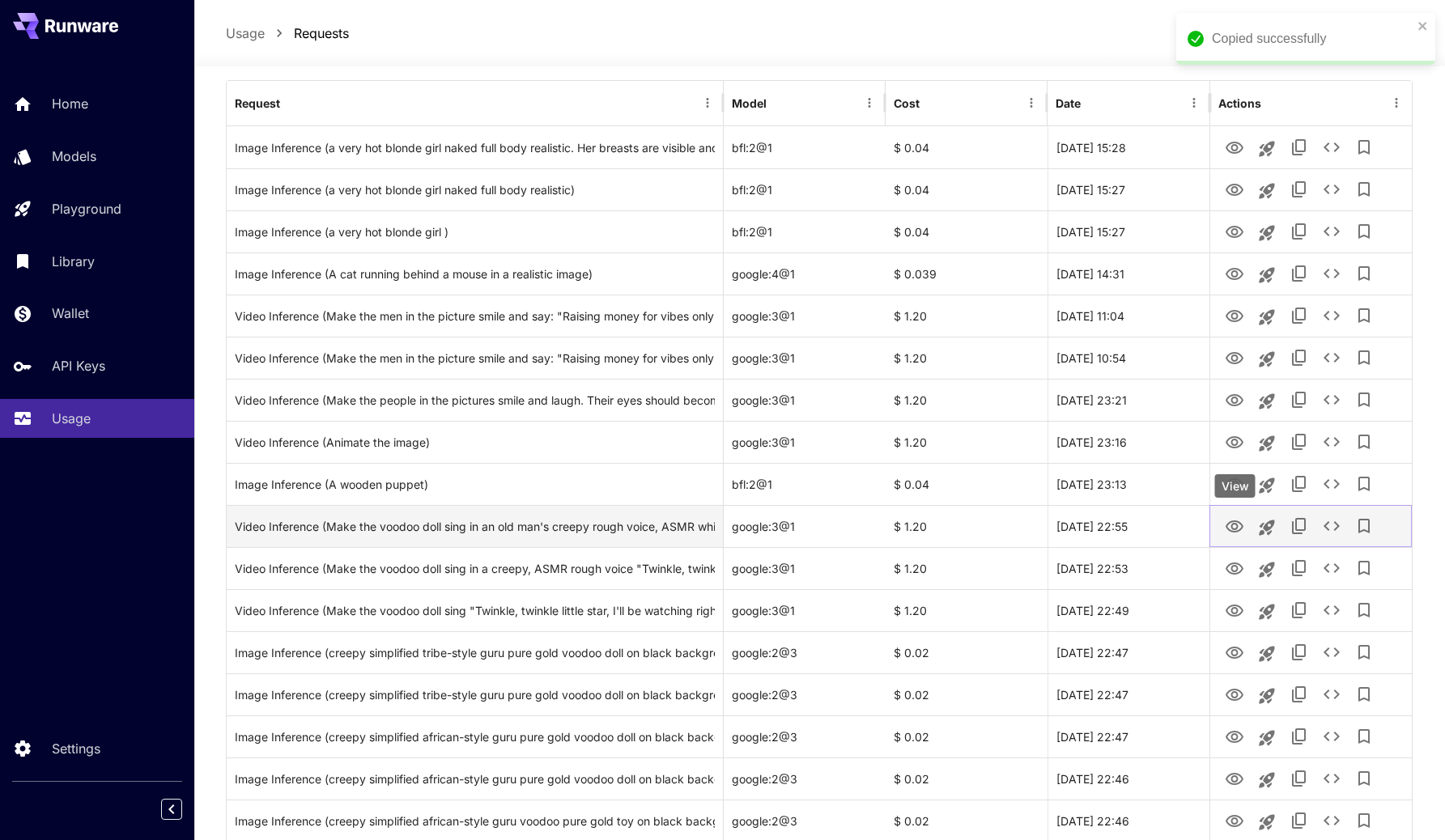
click at [1238, 525] on icon "View" at bounding box center [1234, 526] width 19 height 19
click at [632, 525] on div "Video Inference (Make the voodoo doll sing in an old man's creepy rough voice, …" at bounding box center [474, 526] width 480 height 42
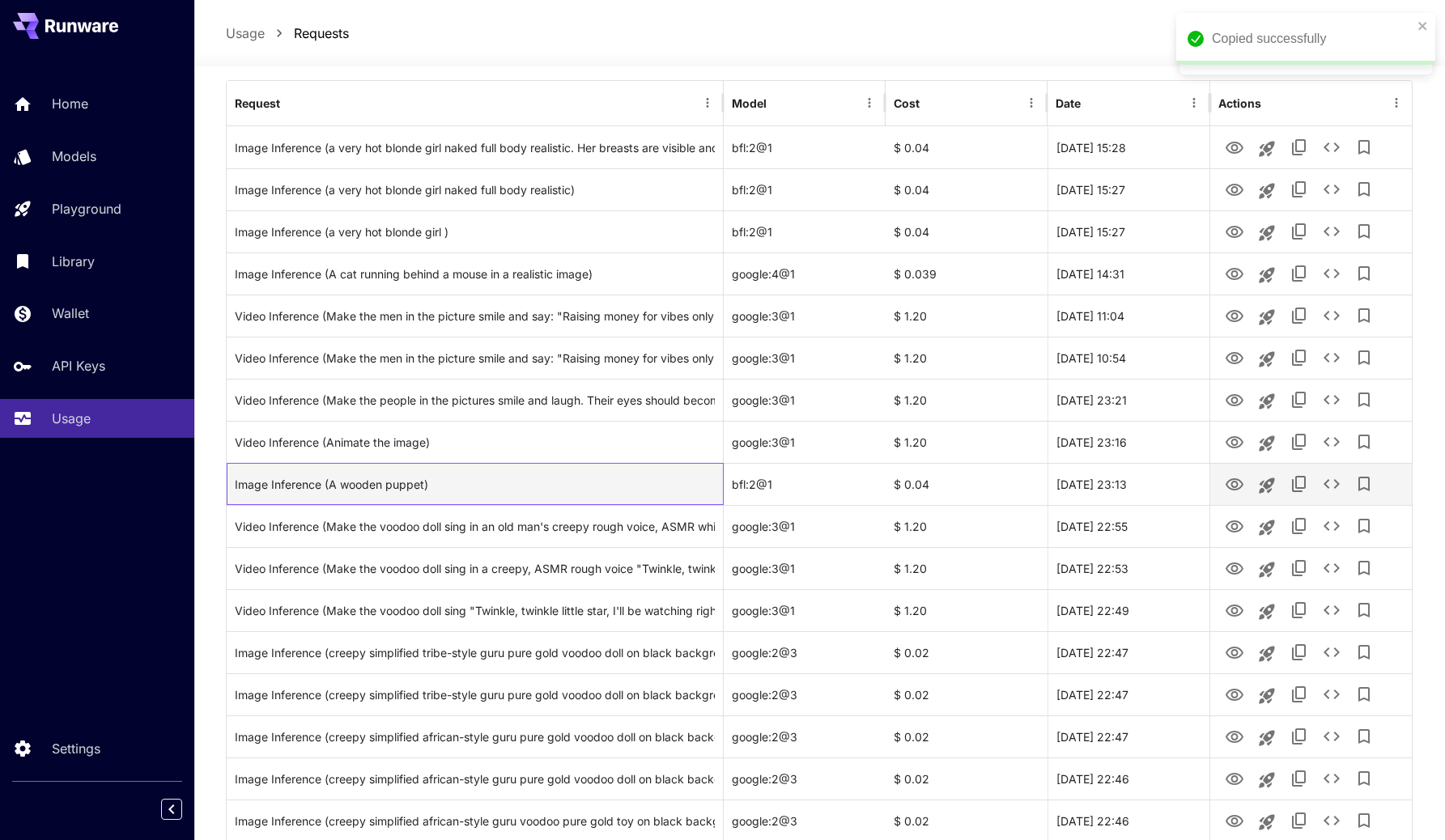
click at [402, 482] on div "Image Inference (A wooden puppet)" at bounding box center [474, 484] width 480 height 42
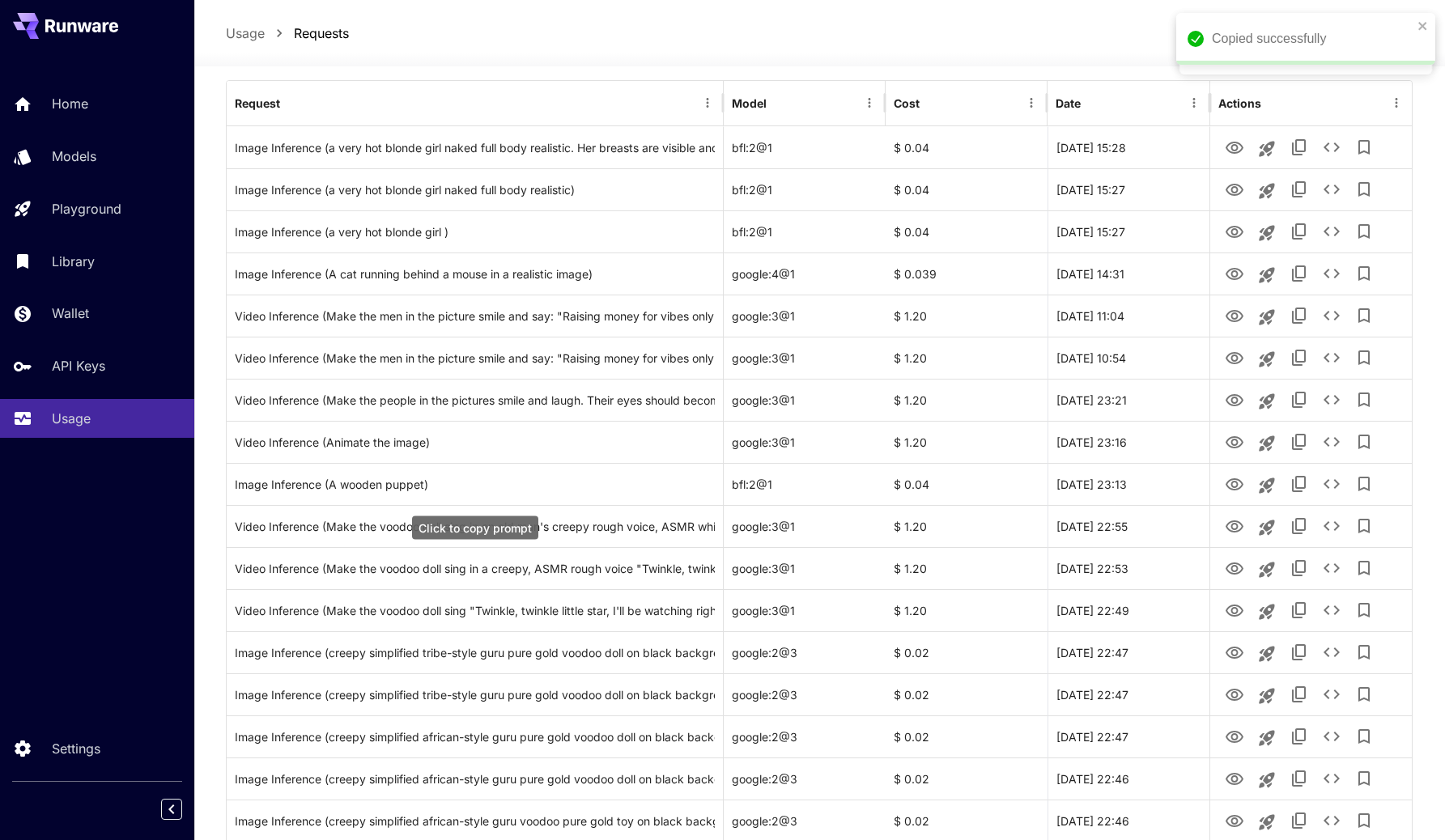
click at [430, 519] on div "Click to copy prompt" at bounding box center [475, 527] width 126 height 23
click at [426, 537] on div "Click to copy prompt" at bounding box center [475, 527] width 126 height 23
click at [423, 604] on div "Click to copy prompt" at bounding box center [475, 611] width 126 height 23
click at [454, 636] on div "Click to copy prompt" at bounding box center [475, 649] width 130 height 36
click at [454, 657] on div "Click to copy prompt" at bounding box center [475, 654] width 126 height 23
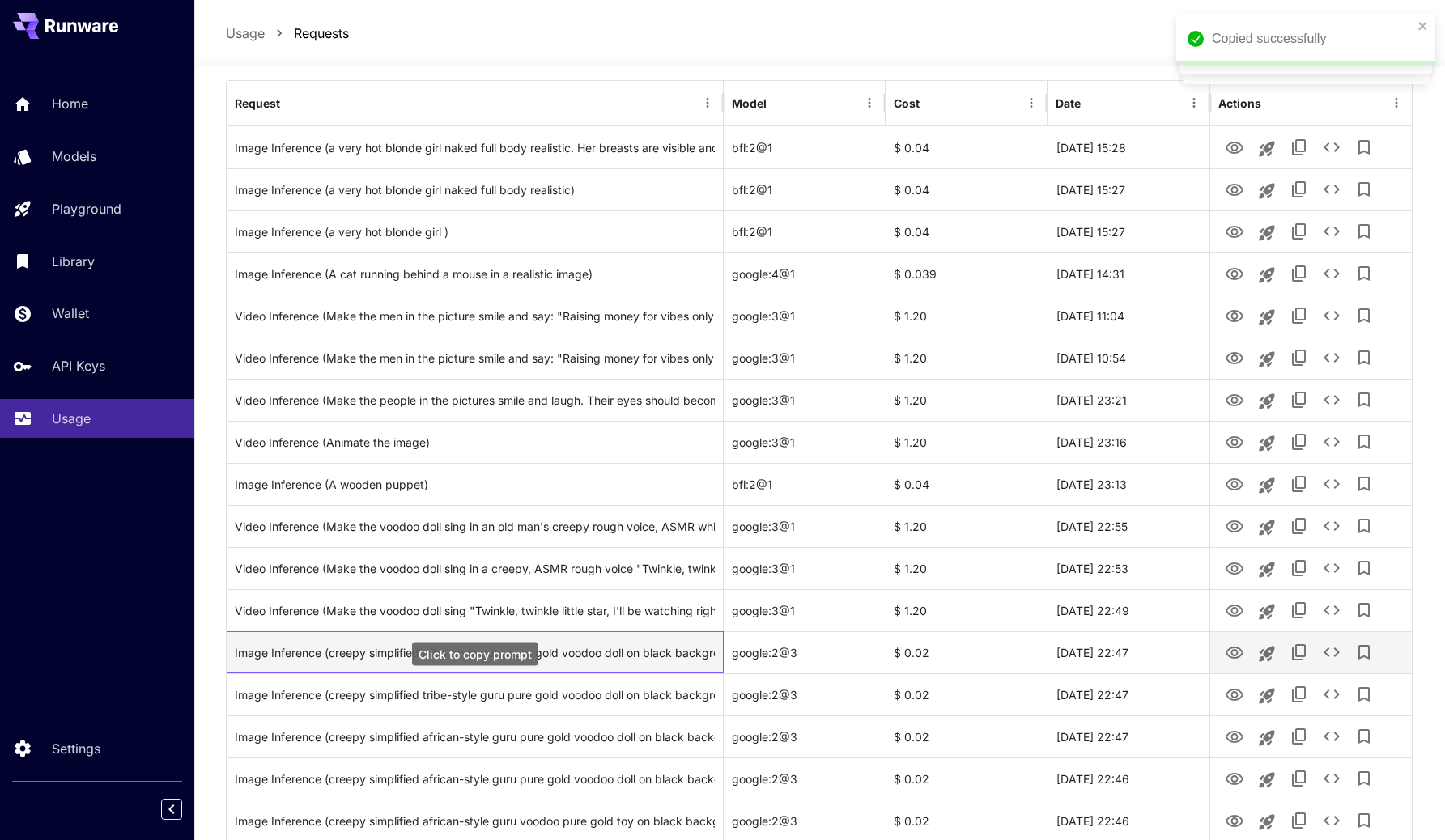
click at [509, 667] on div "Image Inference (creepy simplified tribe-style guru pure gold voodoo doll on bl…" at bounding box center [474, 652] width 480 height 42
click at [608, 655] on div "Image Inference (creepy simplified tribe-style guru pure gold voodoo doll on bl…" at bounding box center [474, 652] width 480 height 42
click at [1238, 654] on icon "View" at bounding box center [1234, 653] width 19 height 19
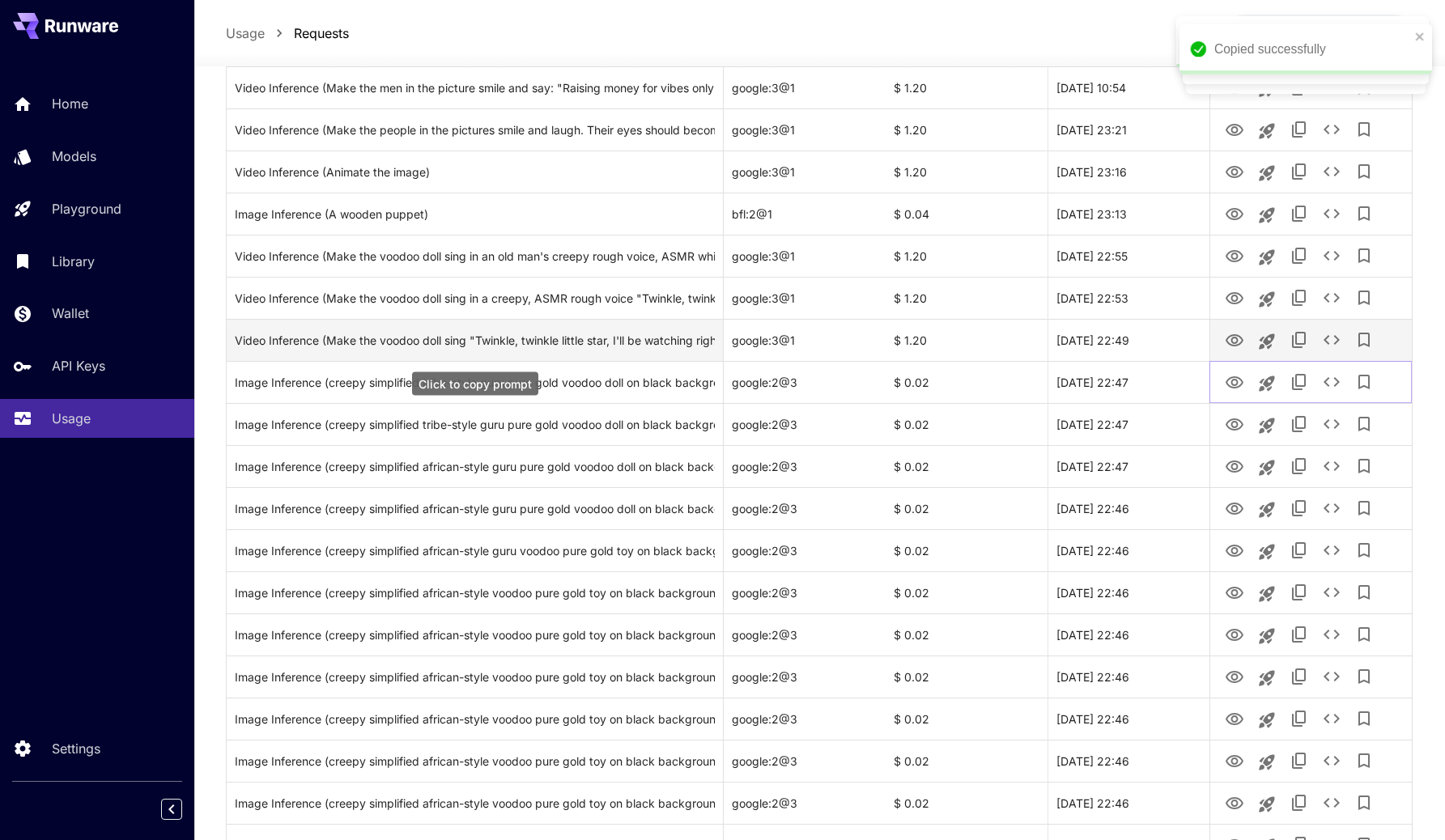
scroll to position [465, 0]
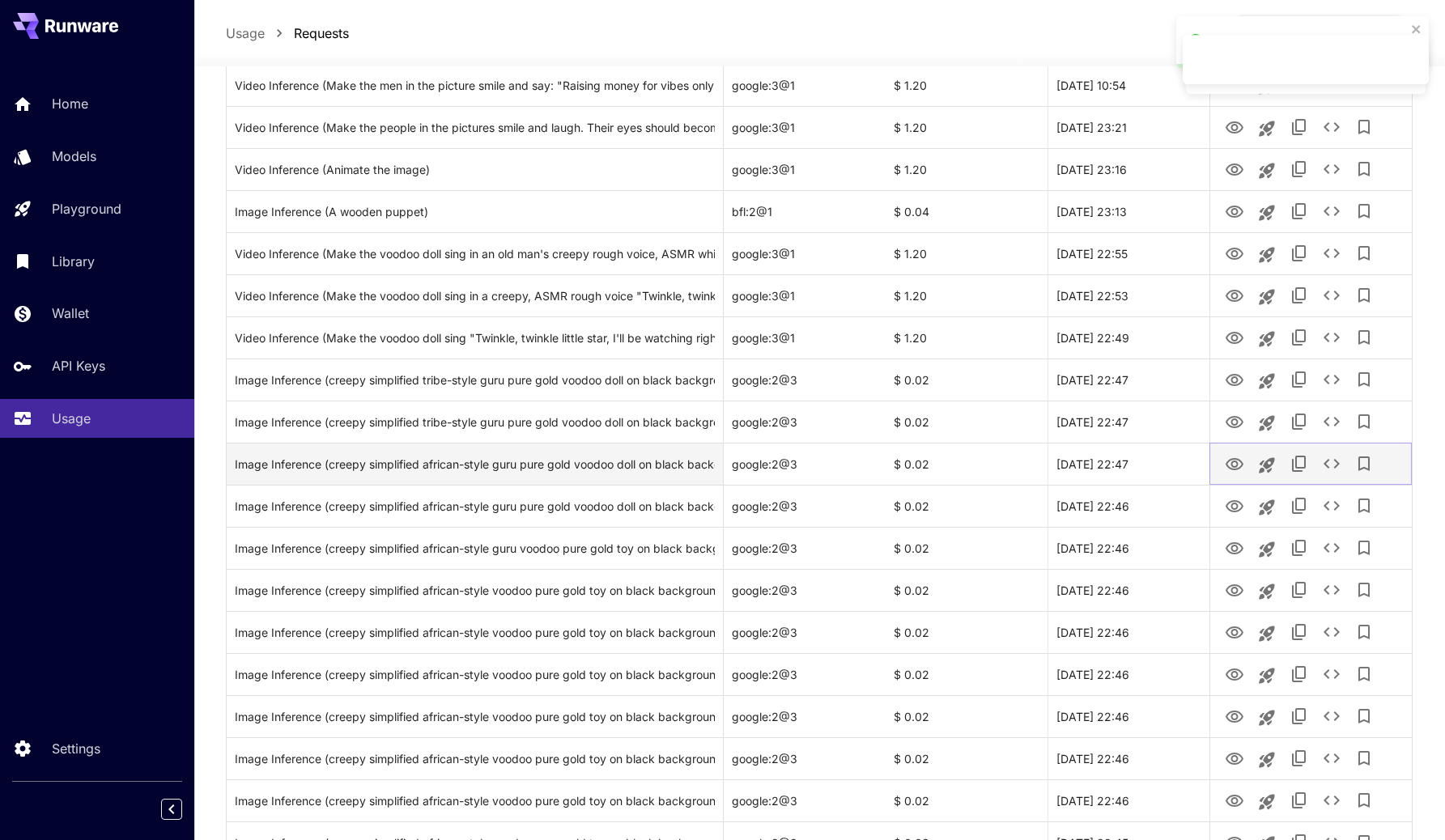
click at [1225, 461] on icon "View" at bounding box center [1234, 464] width 19 height 19
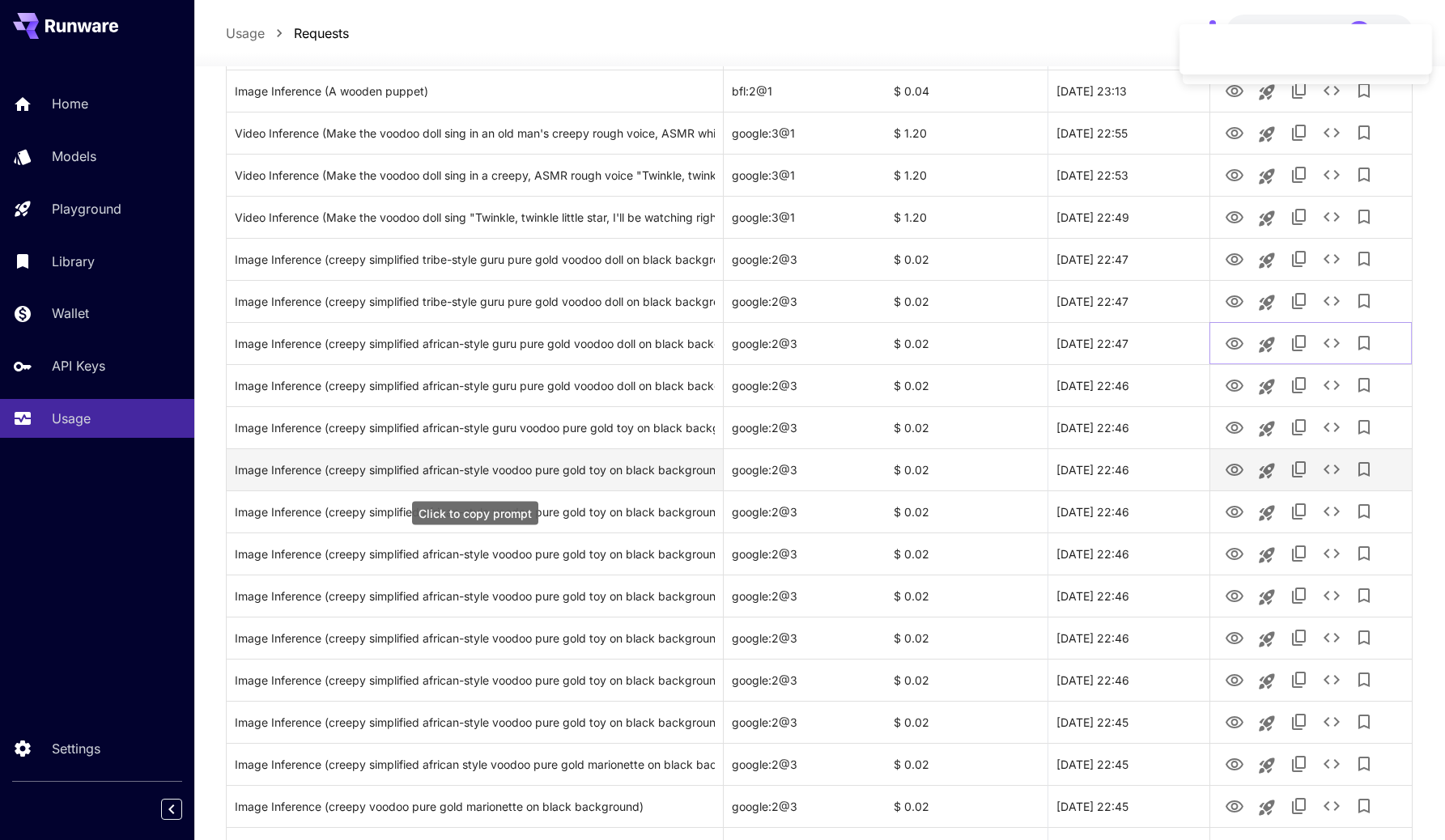
scroll to position [614, 0]
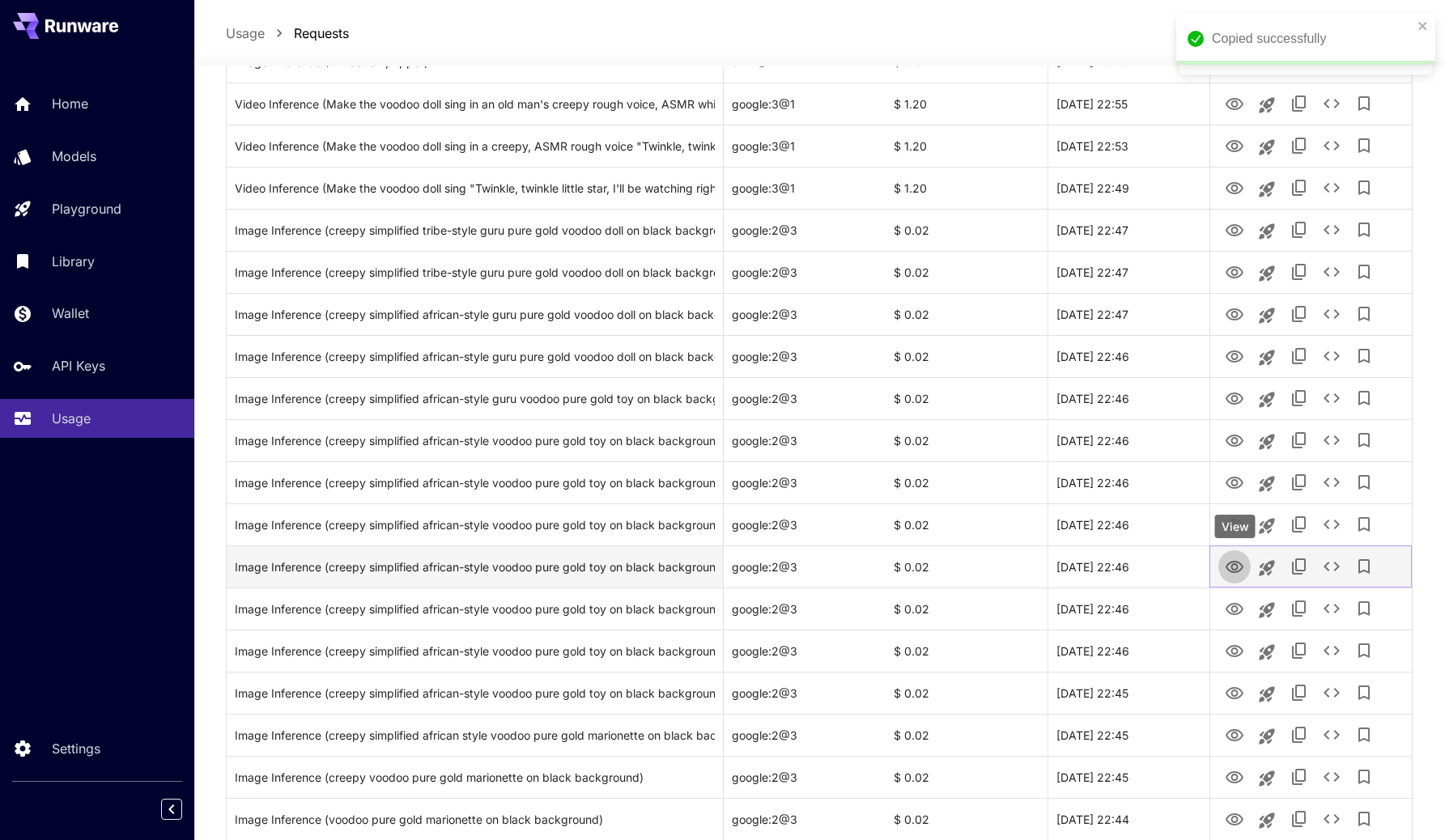
click at [1234, 567] on icon "View" at bounding box center [1234, 567] width 19 height 19
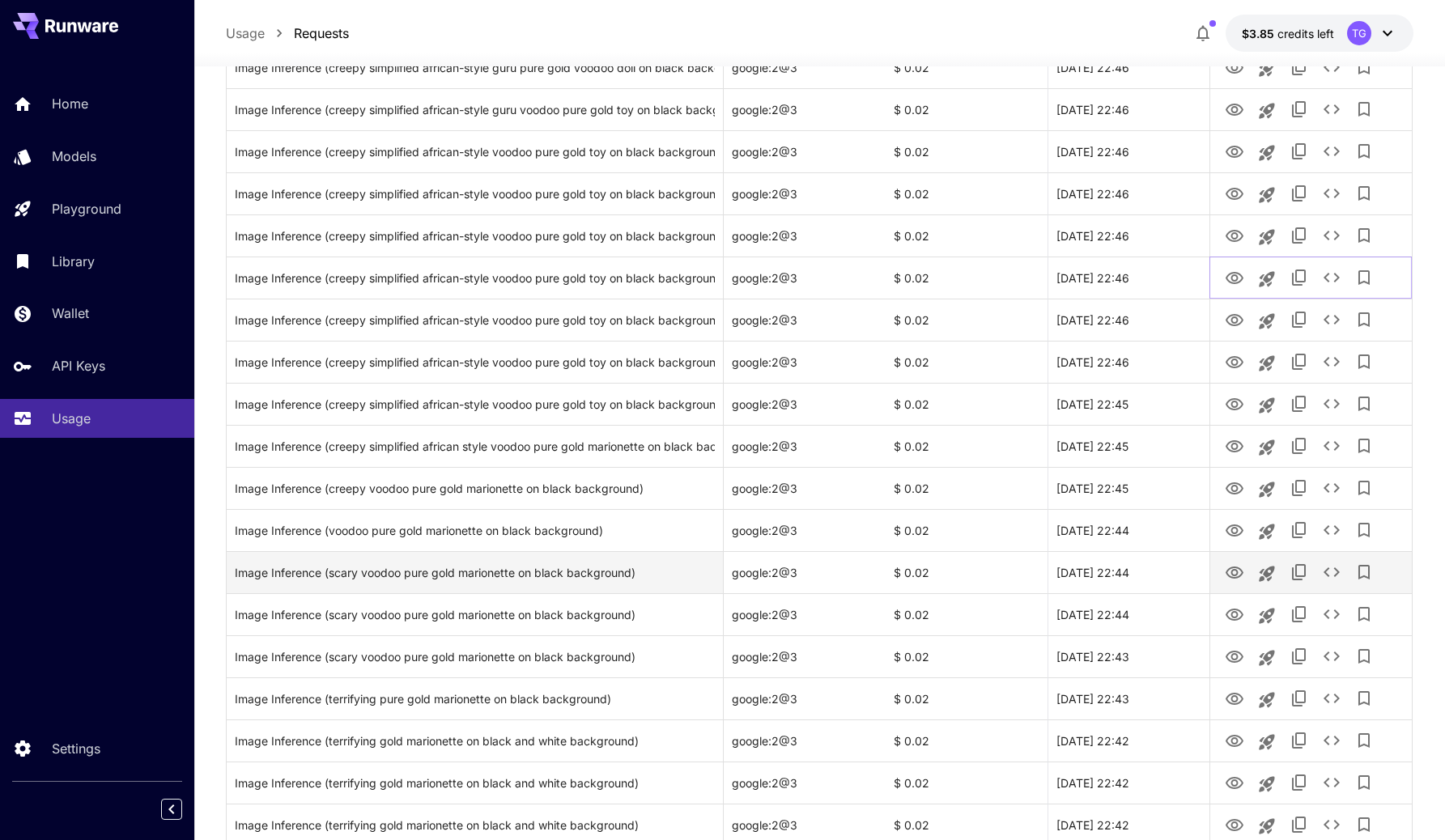
scroll to position [914, 0]
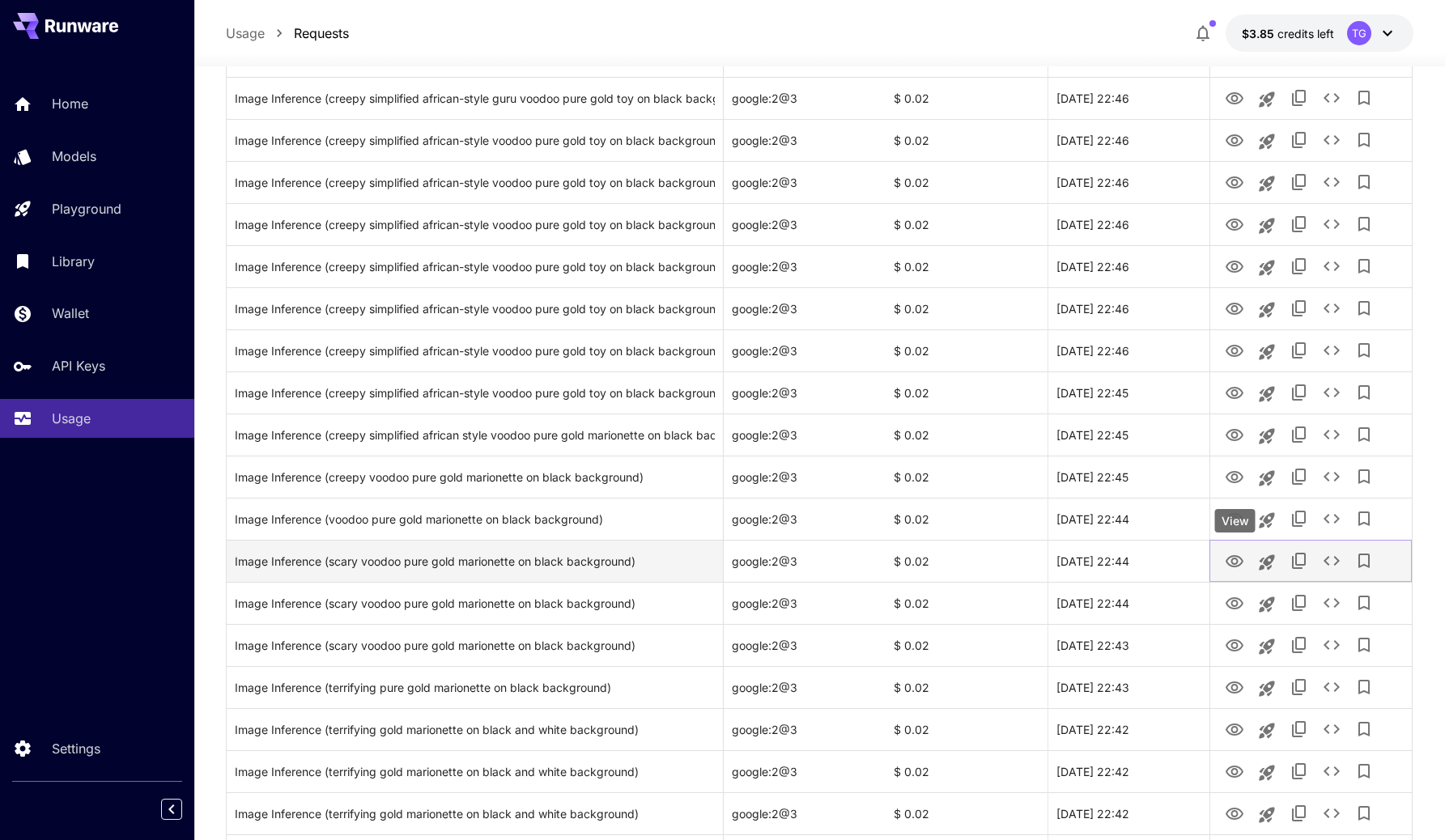
click at [1229, 560] on icon "View" at bounding box center [1234, 561] width 19 height 19
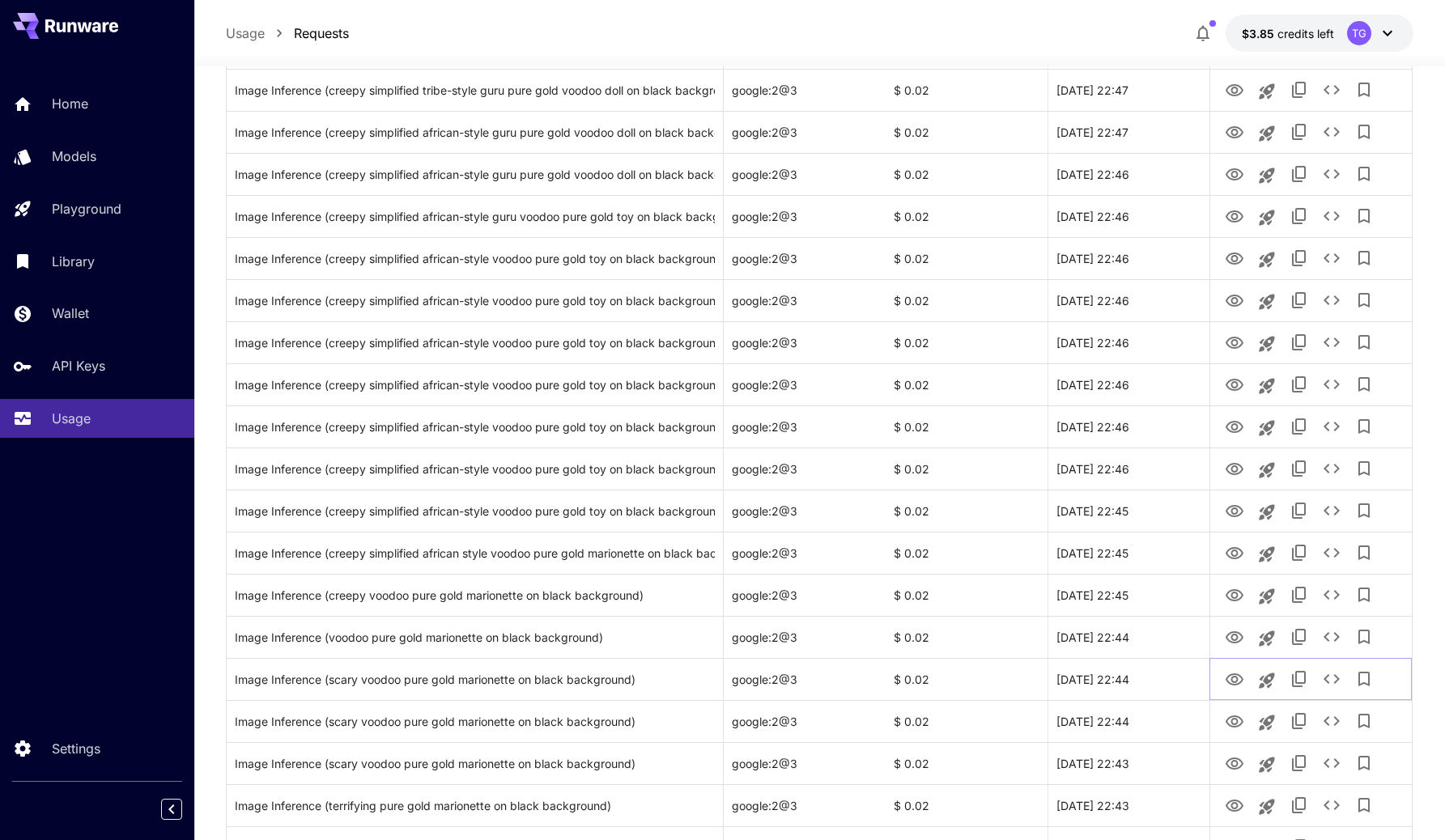
scroll to position [956, 0]
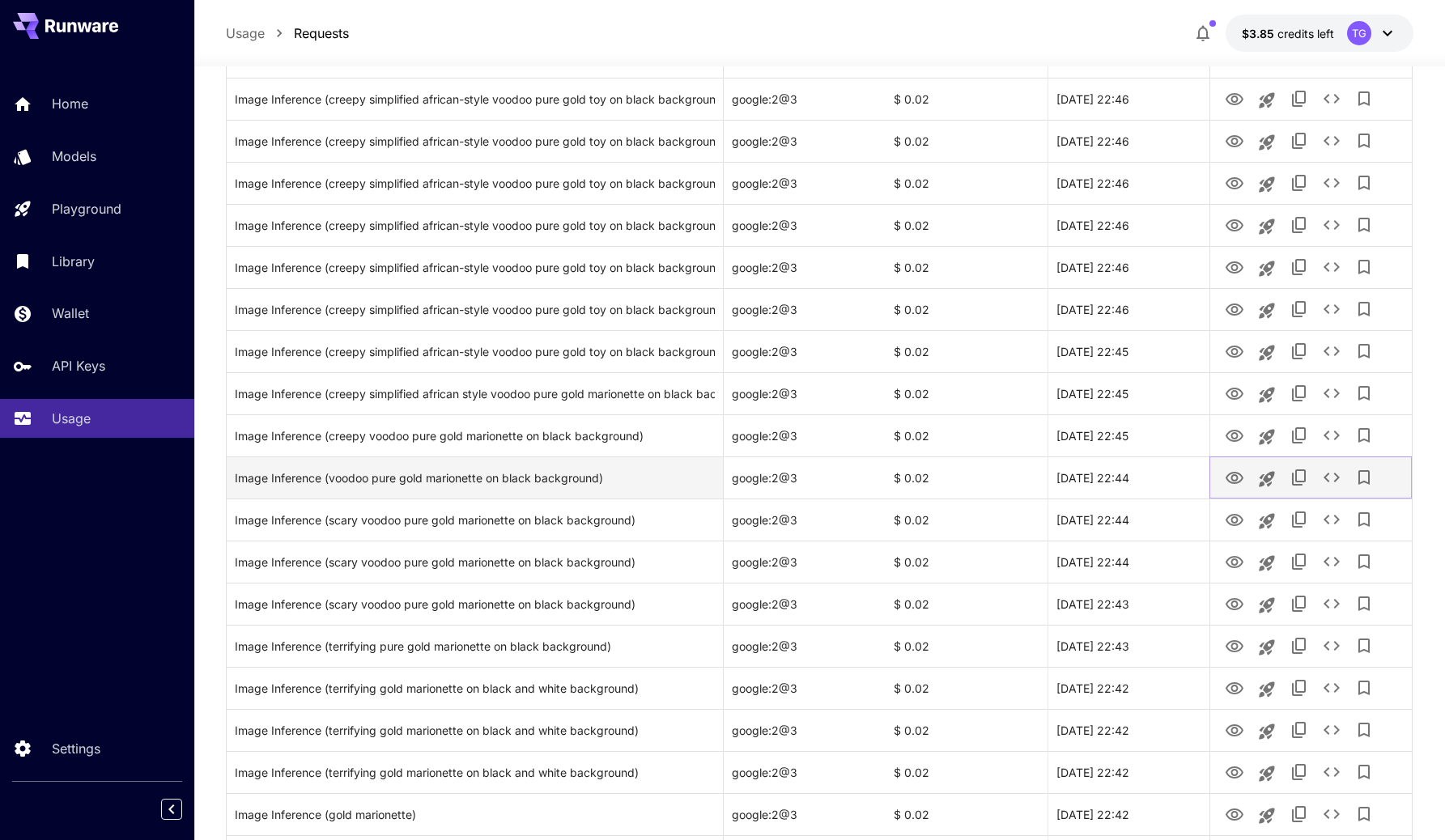
click at [1328, 470] on icon "See details" at bounding box center [1331, 477] width 19 height 19
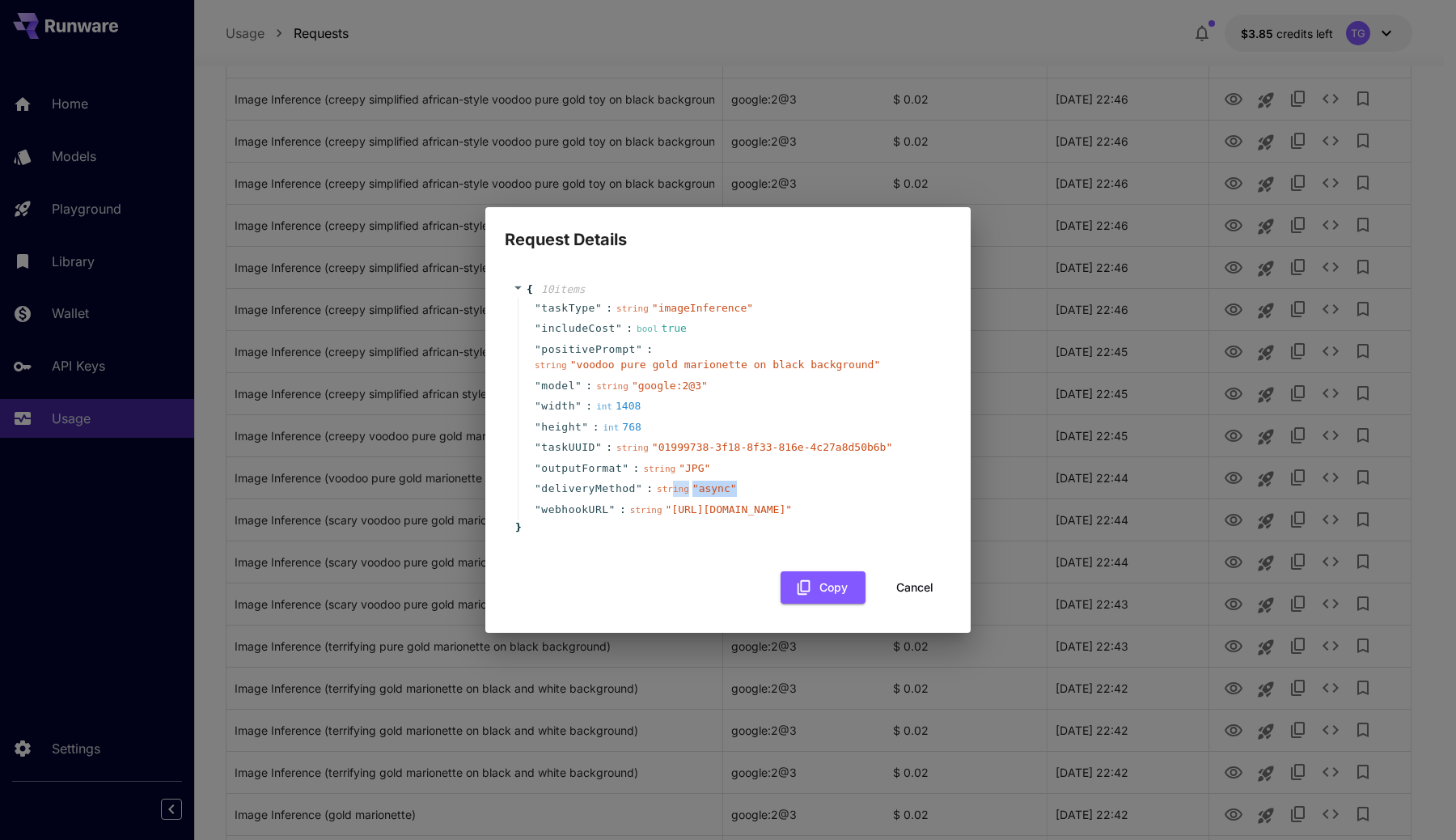
drag, startPoint x: 723, startPoint y: 474, endPoint x: 853, endPoint y: 474, distance: 130.0
click at [853, 478] on div "" deliveryMethod " : string " async "" at bounding box center [730, 488] width 426 height 21
click at [1058, 367] on div "Request Details { 10 item s " taskType " : string " imageInference " " includeC…" at bounding box center [728, 420] width 1456 height 840
click at [913, 593] on button "Cancel" at bounding box center [915, 588] width 73 height 33
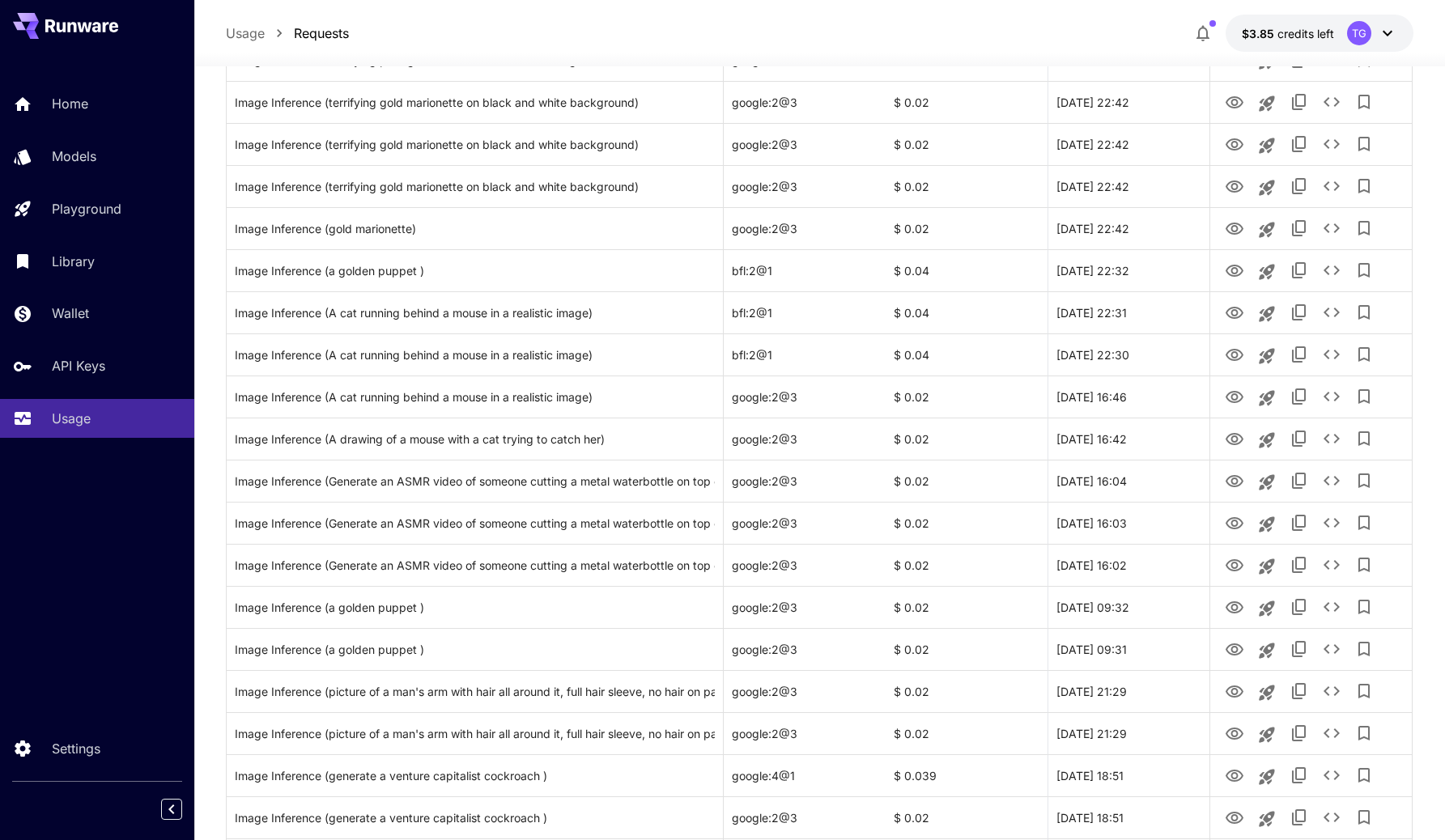
scroll to position [1674, 0]
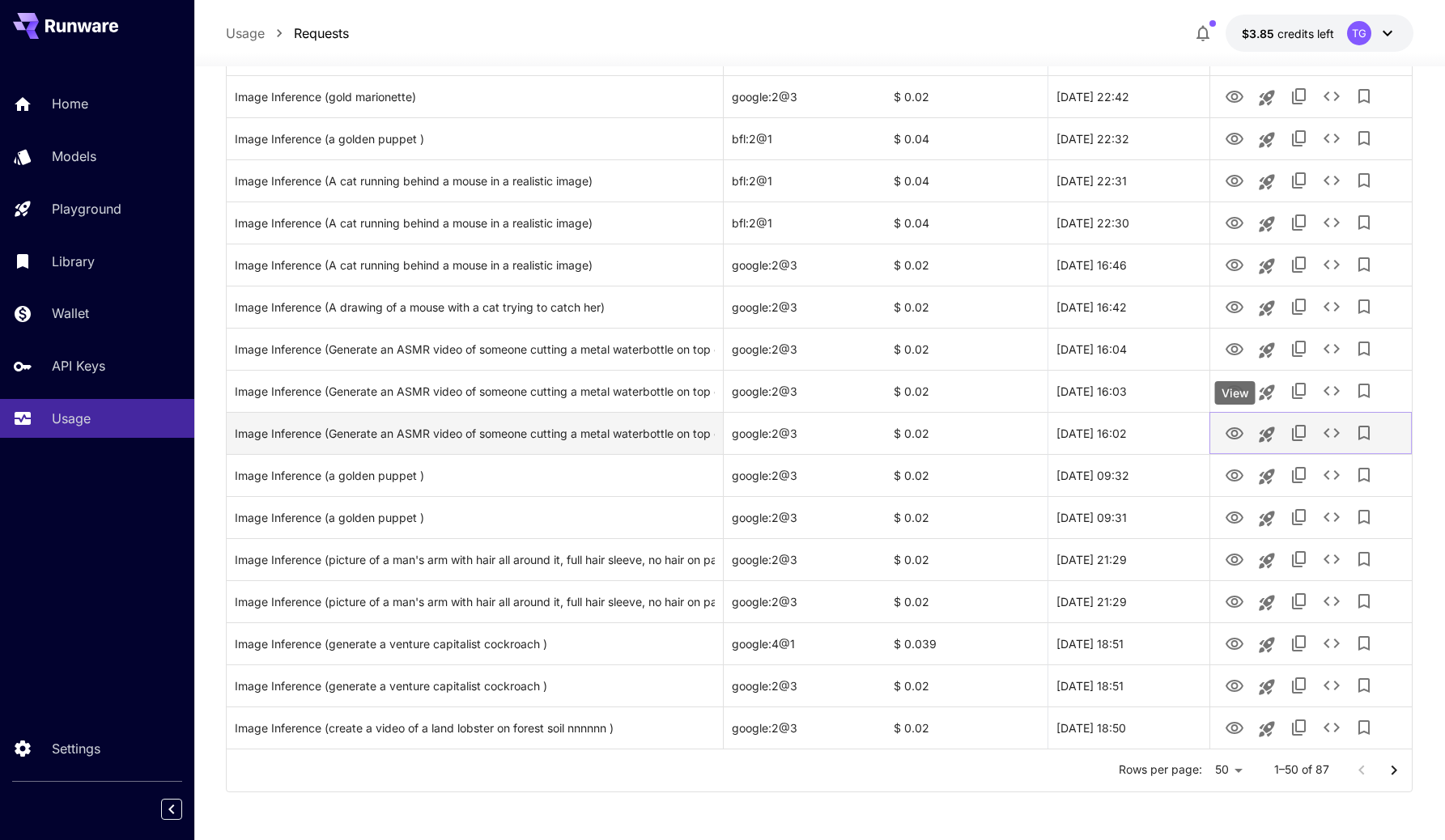
click at [1233, 437] on icon "View" at bounding box center [1234, 433] width 19 height 19
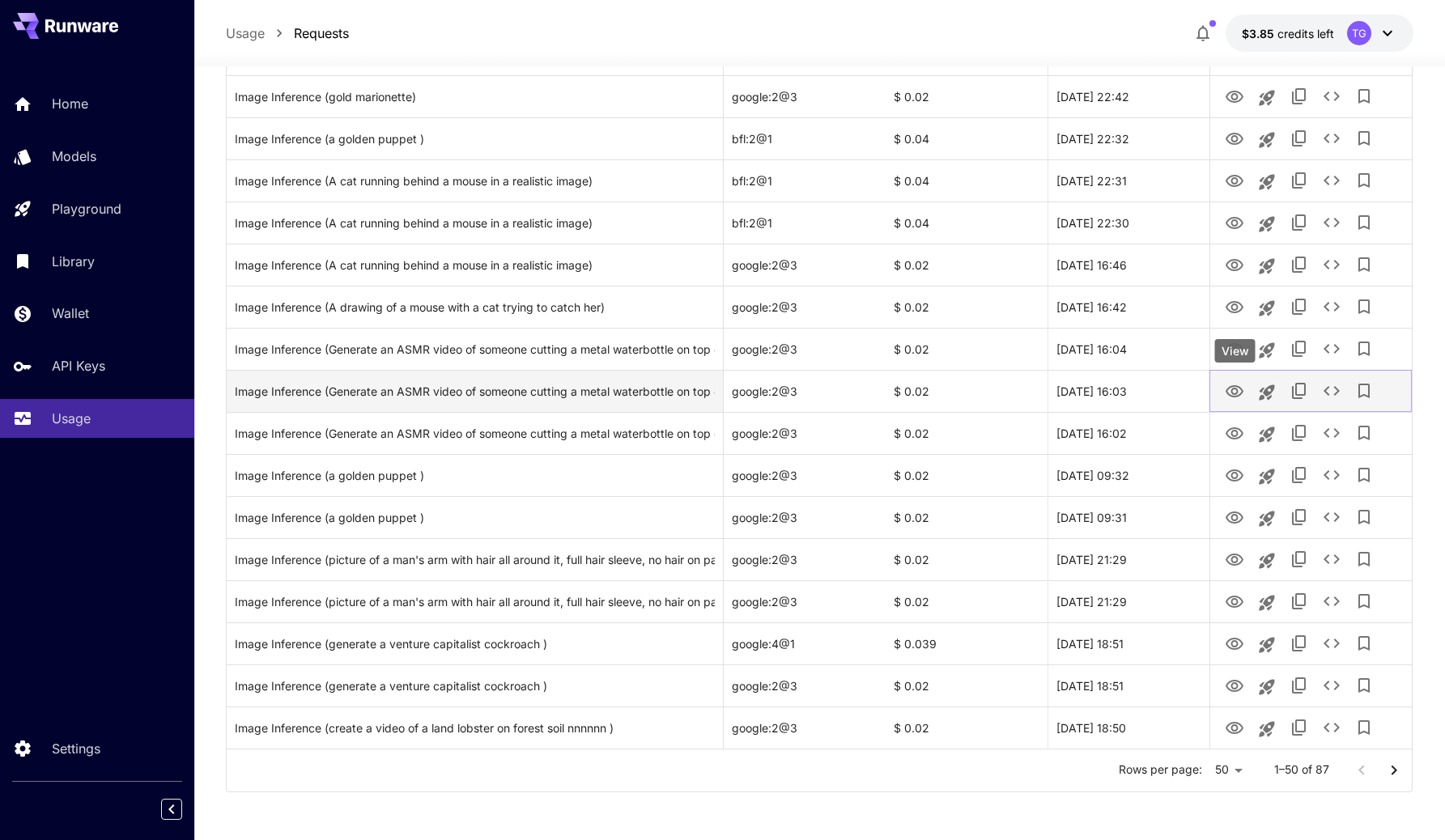
click at [1240, 389] on icon "View" at bounding box center [1234, 391] width 19 height 19
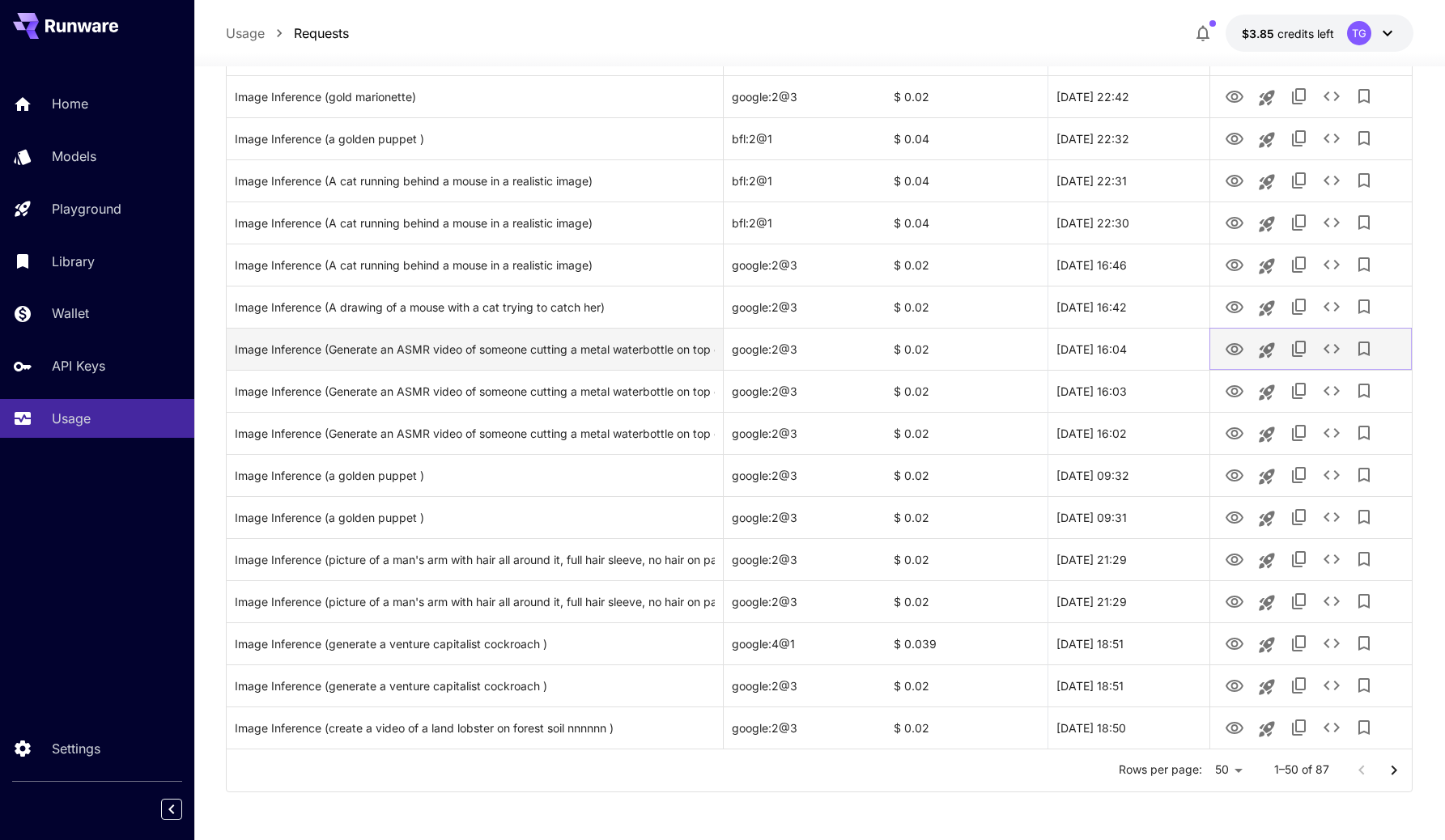
click at [1231, 347] on icon "View" at bounding box center [1234, 348] width 18 height 12
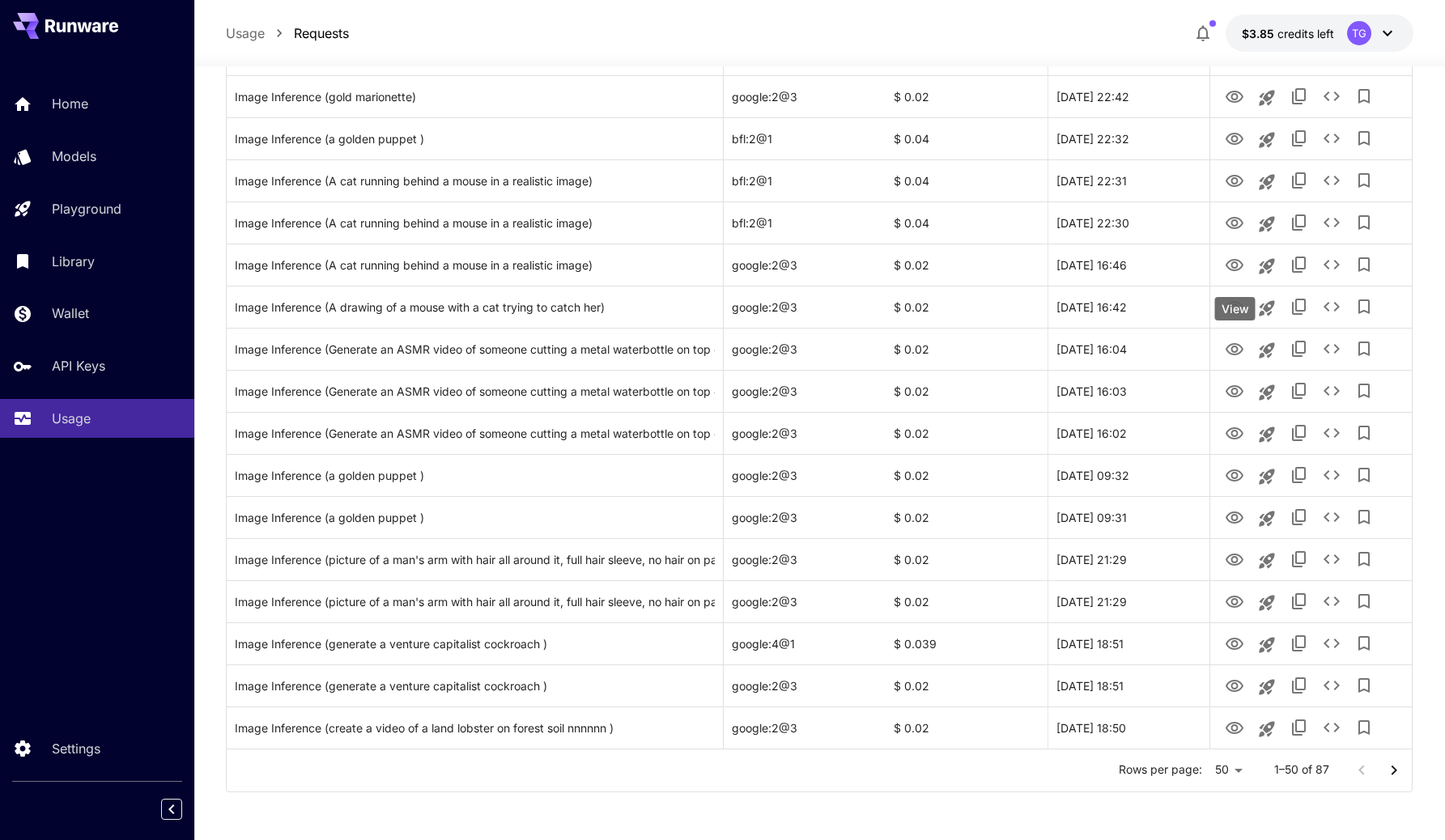
click at [1234, 305] on icon "View" at bounding box center [1234, 307] width 18 height 12
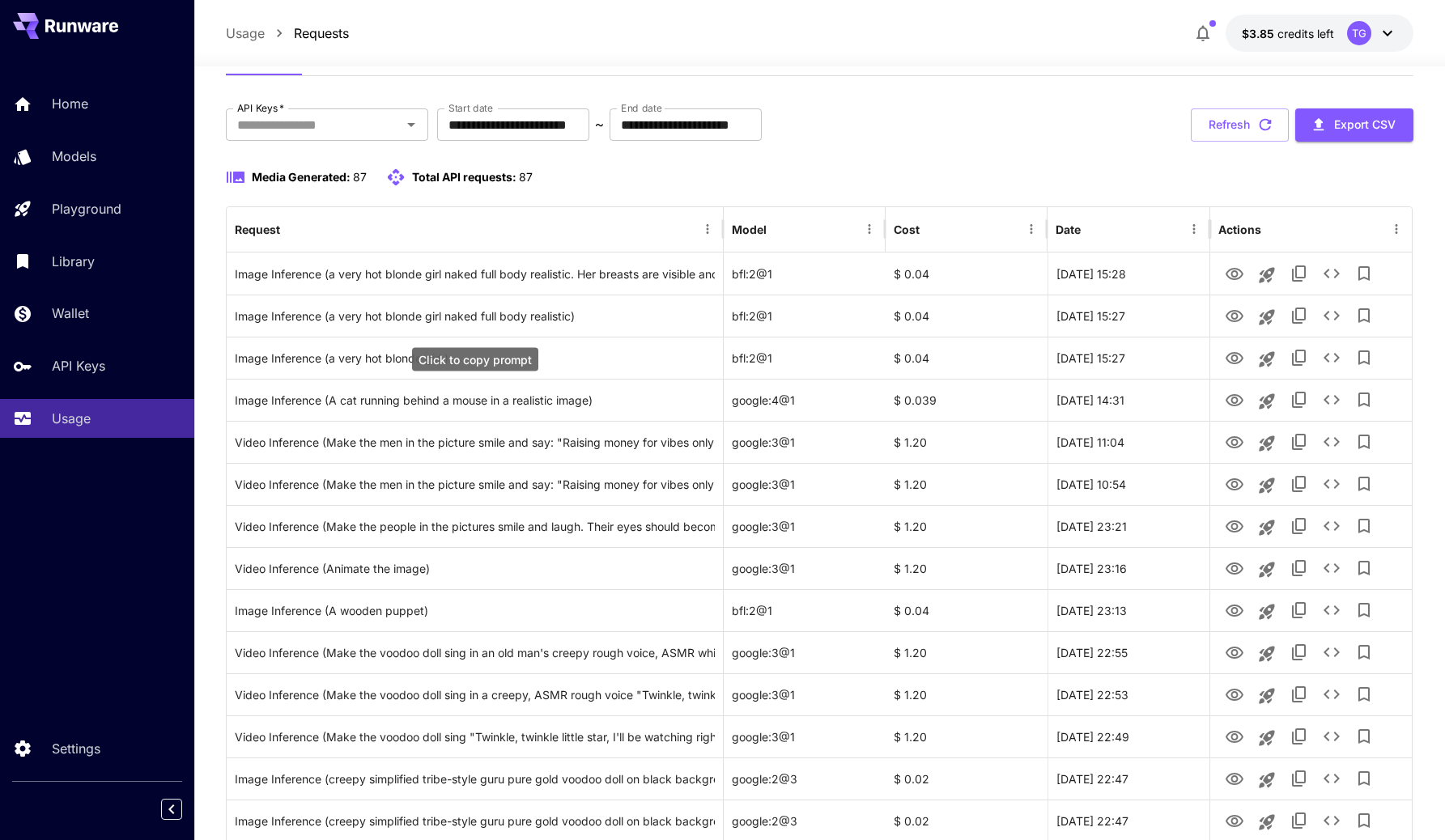
scroll to position [0, 0]
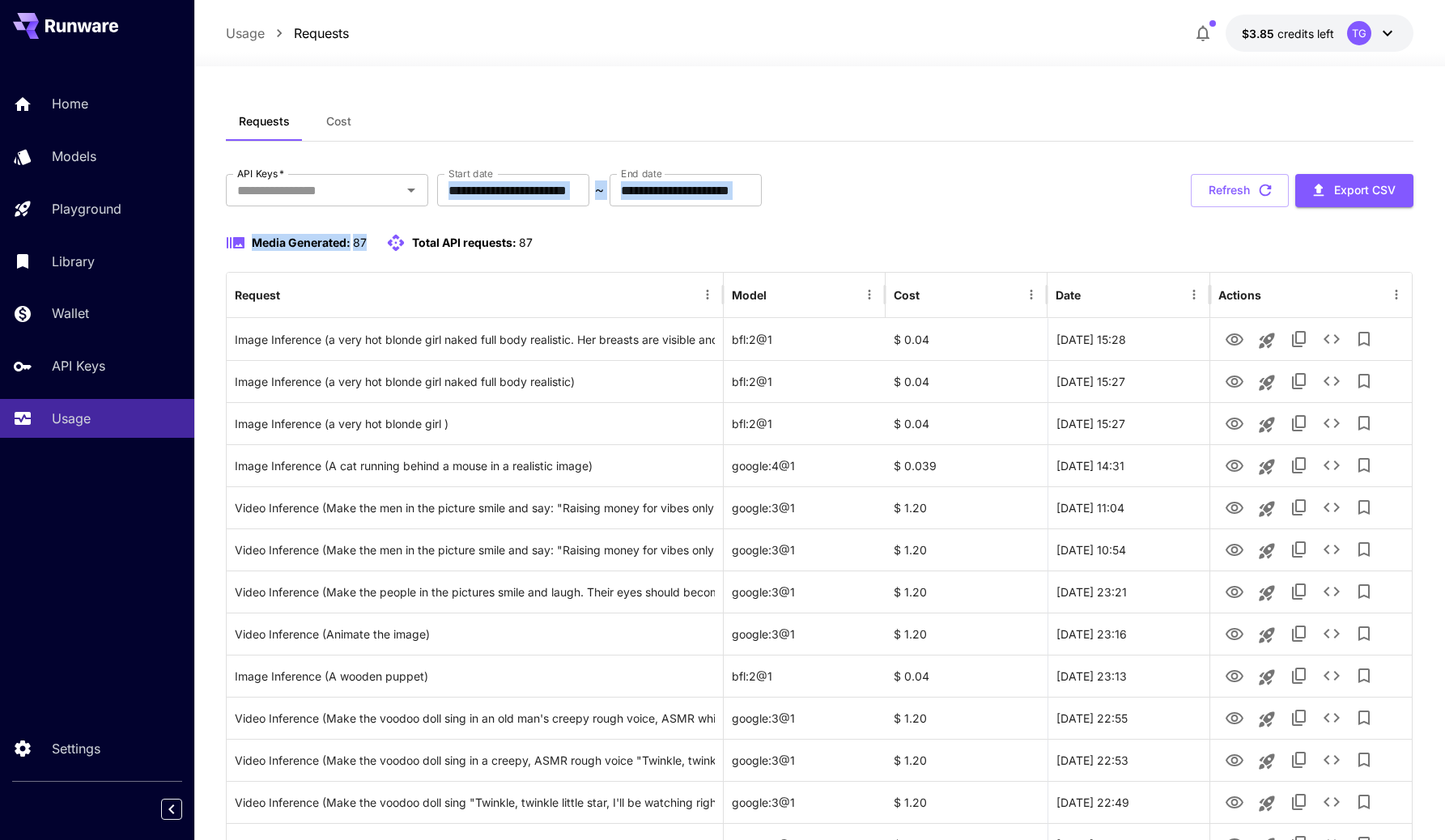
click at [569, 193] on input "**********" at bounding box center [513, 190] width 152 height 32
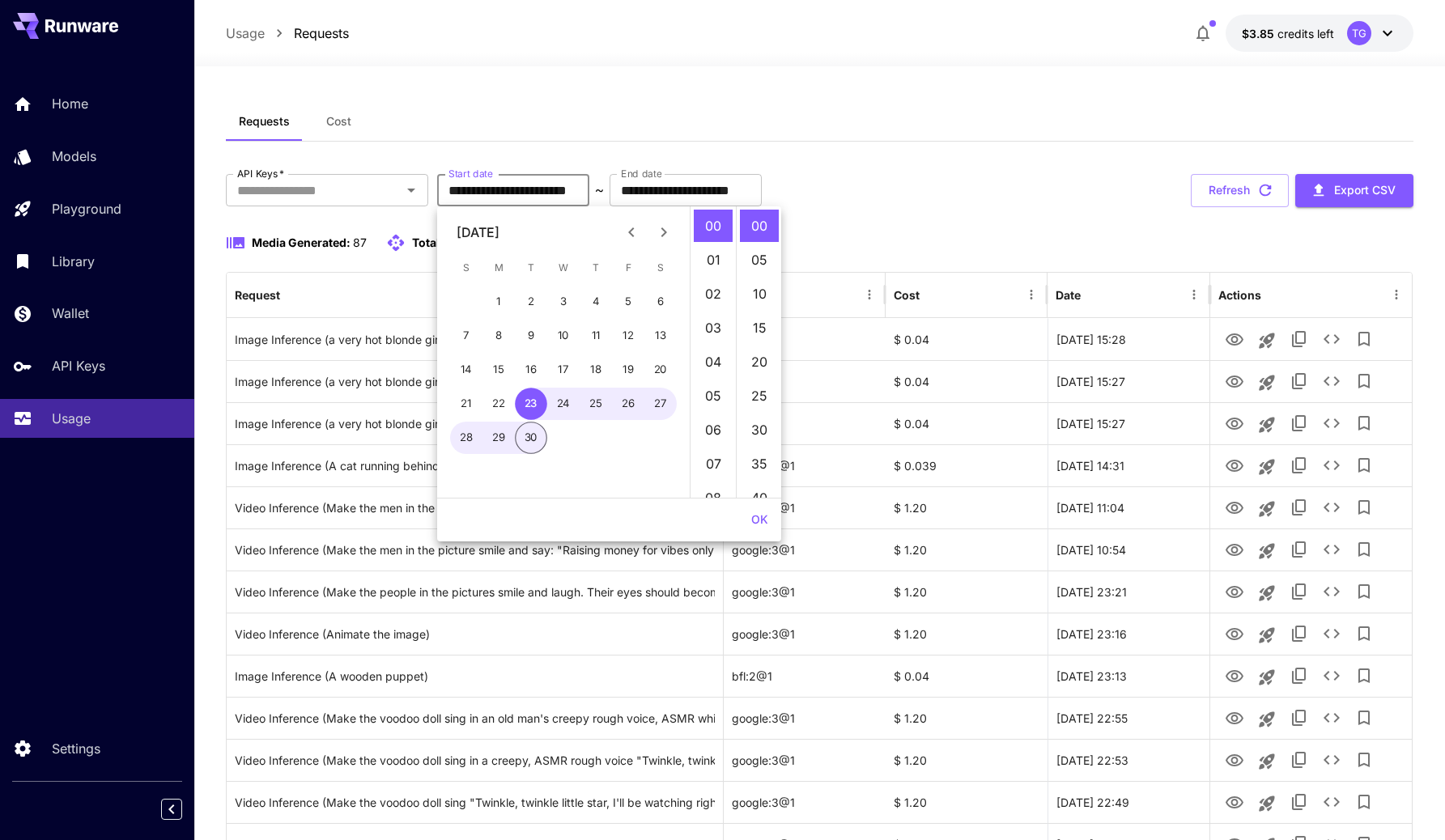
click at [626, 230] on icon "Previous month" at bounding box center [631, 232] width 19 height 19
click at [636, 298] on button "1" at bounding box center [628, 301] width 32 height 32
type input "**********"
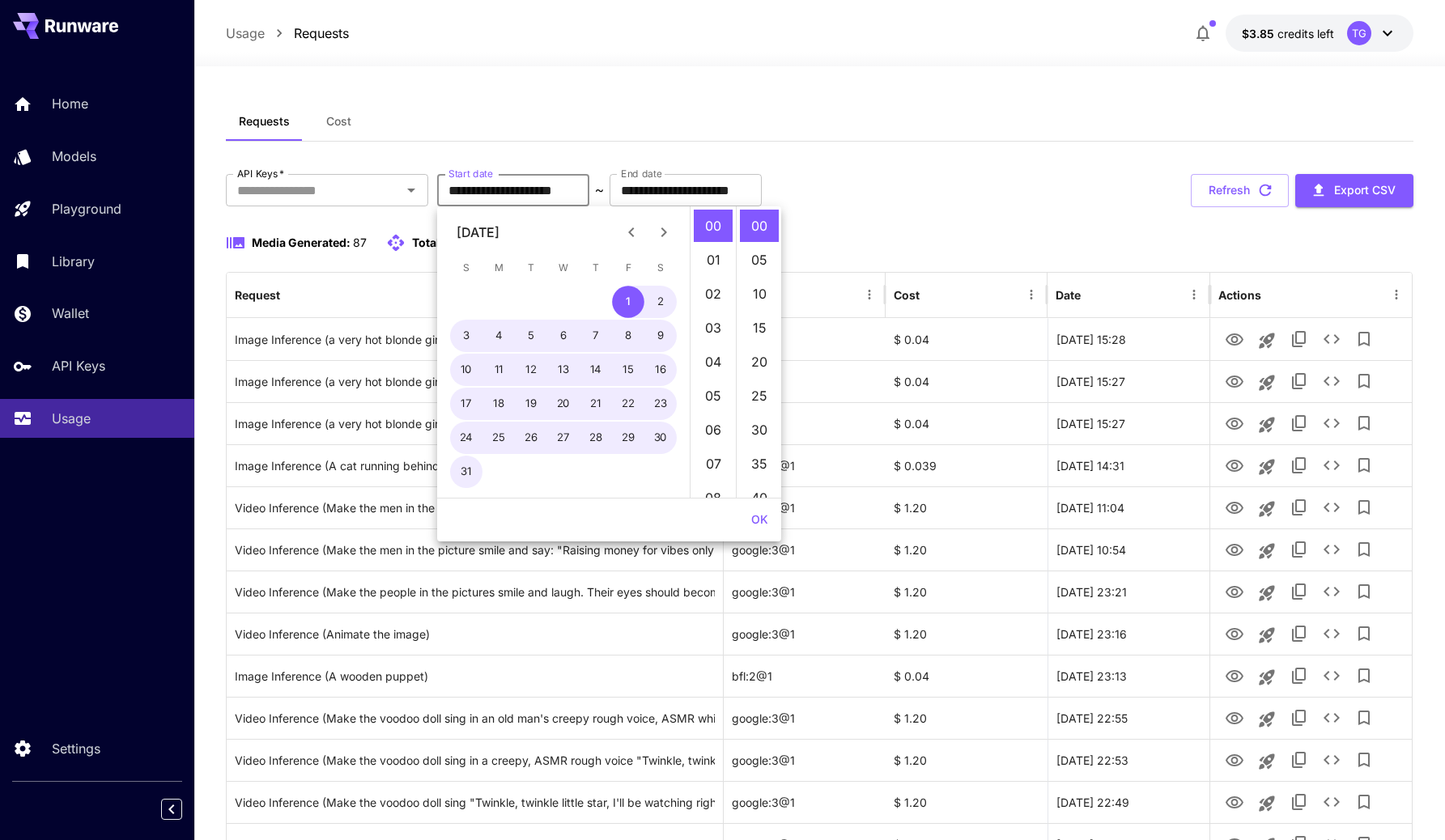
click at [890, 174] on div "**********" at bounding box center [820, 191] width 1188 height 33
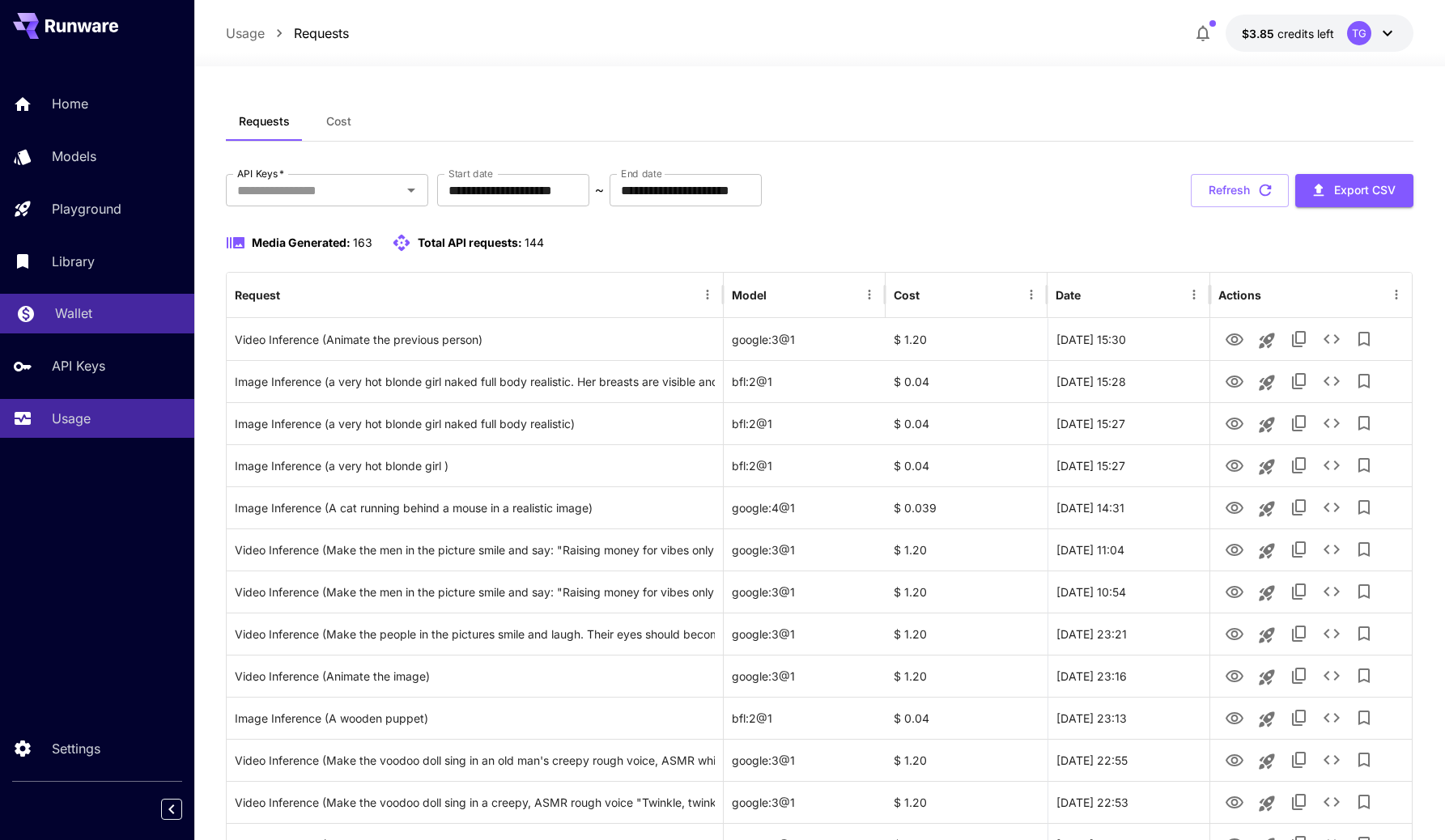
click at [94, 307] on div "Wallet" at bounding box center [118, 313] width 126 height 19
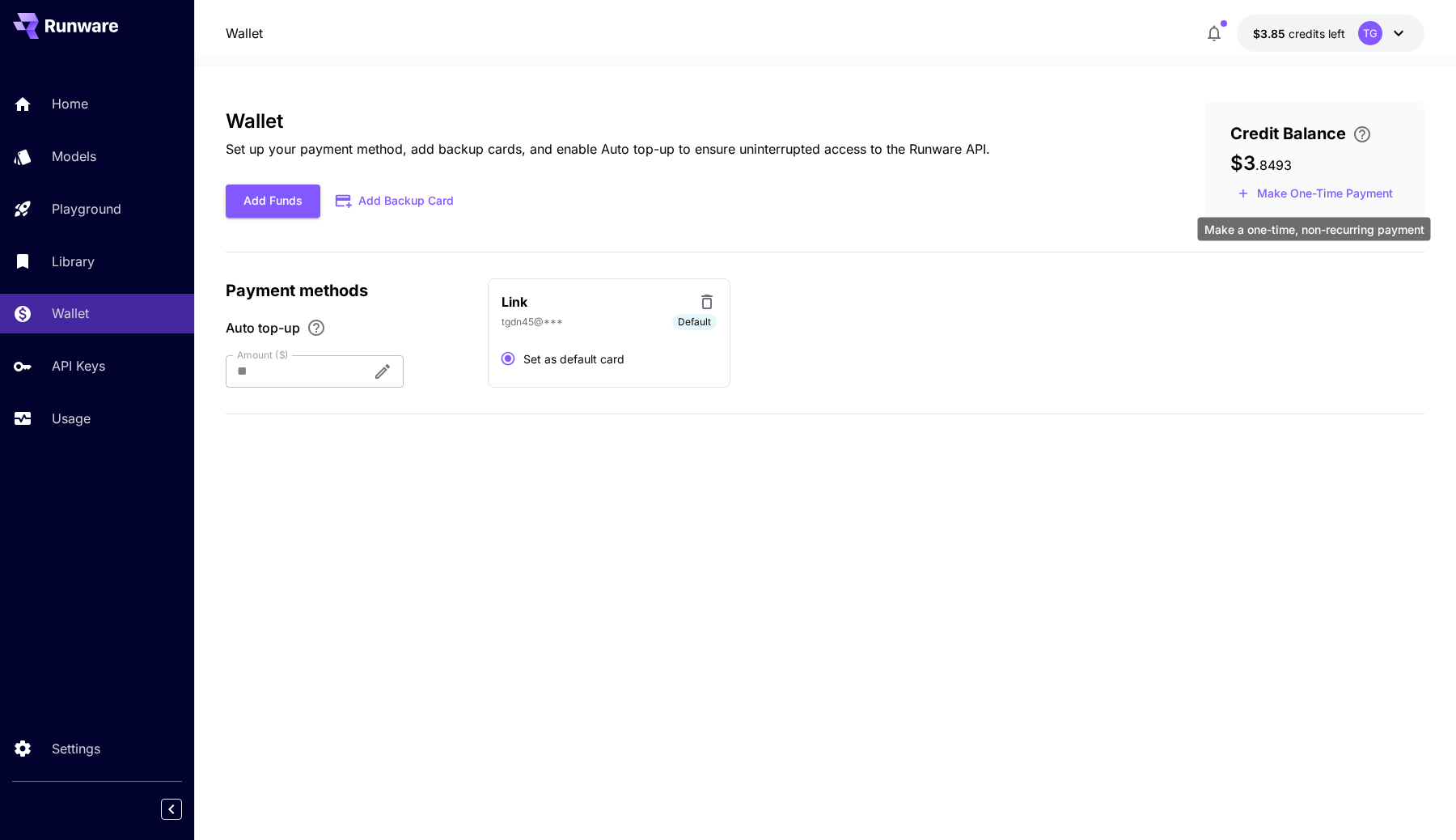
click at [1303, 189] on button "Make One-Time Payment" at bounding box center [1314, 194] width 169 height 25
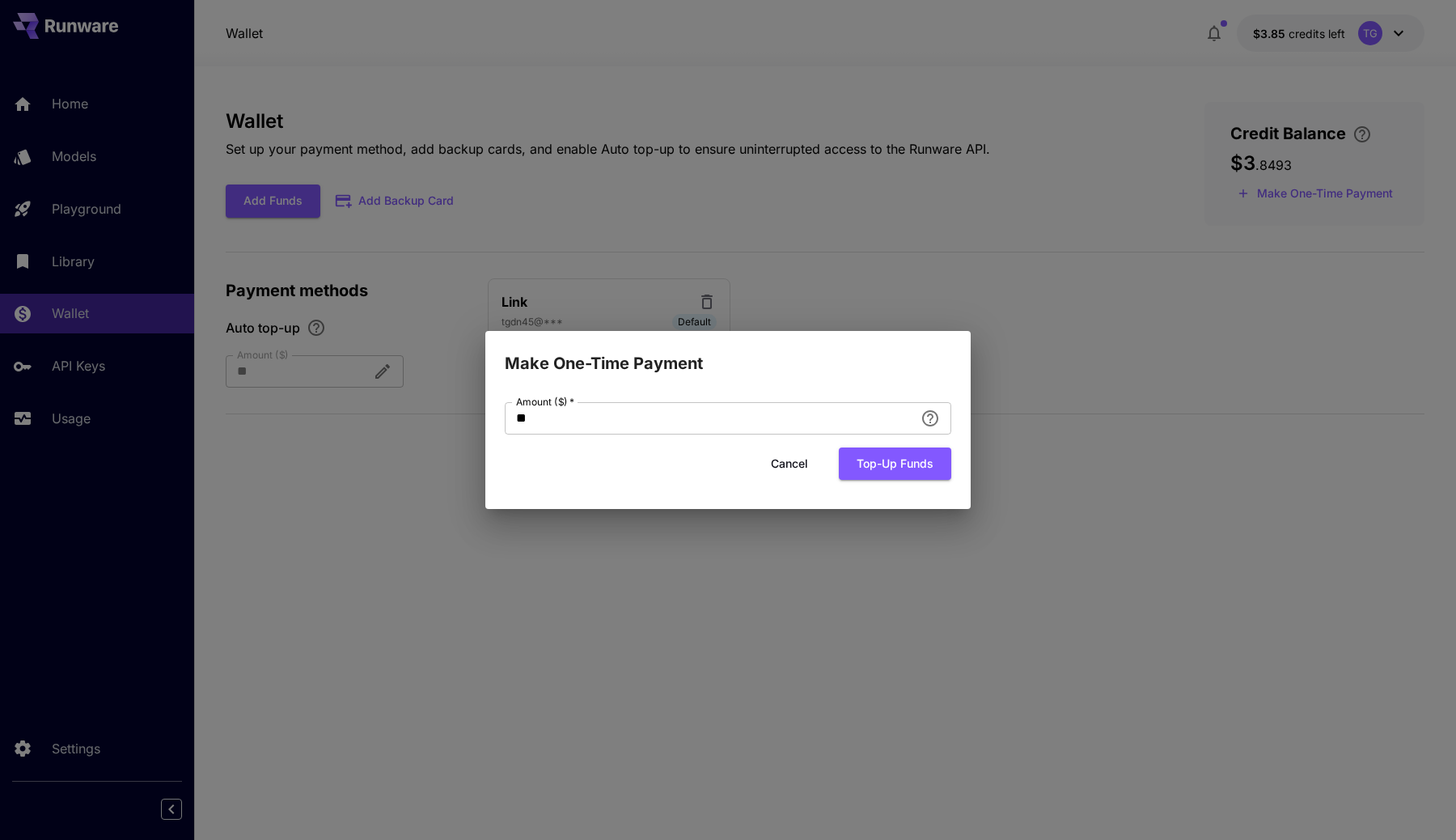
click at [1000, 265] on div "Make One-Time Payment Amount ($)   * ** Amount ($)   * Cancel Top-up funds" at bounding box center [728, 420] width 1456 height 840
click at [785, 465] on button "Cancel" at bounding box center [789, 464] width 73 height 33
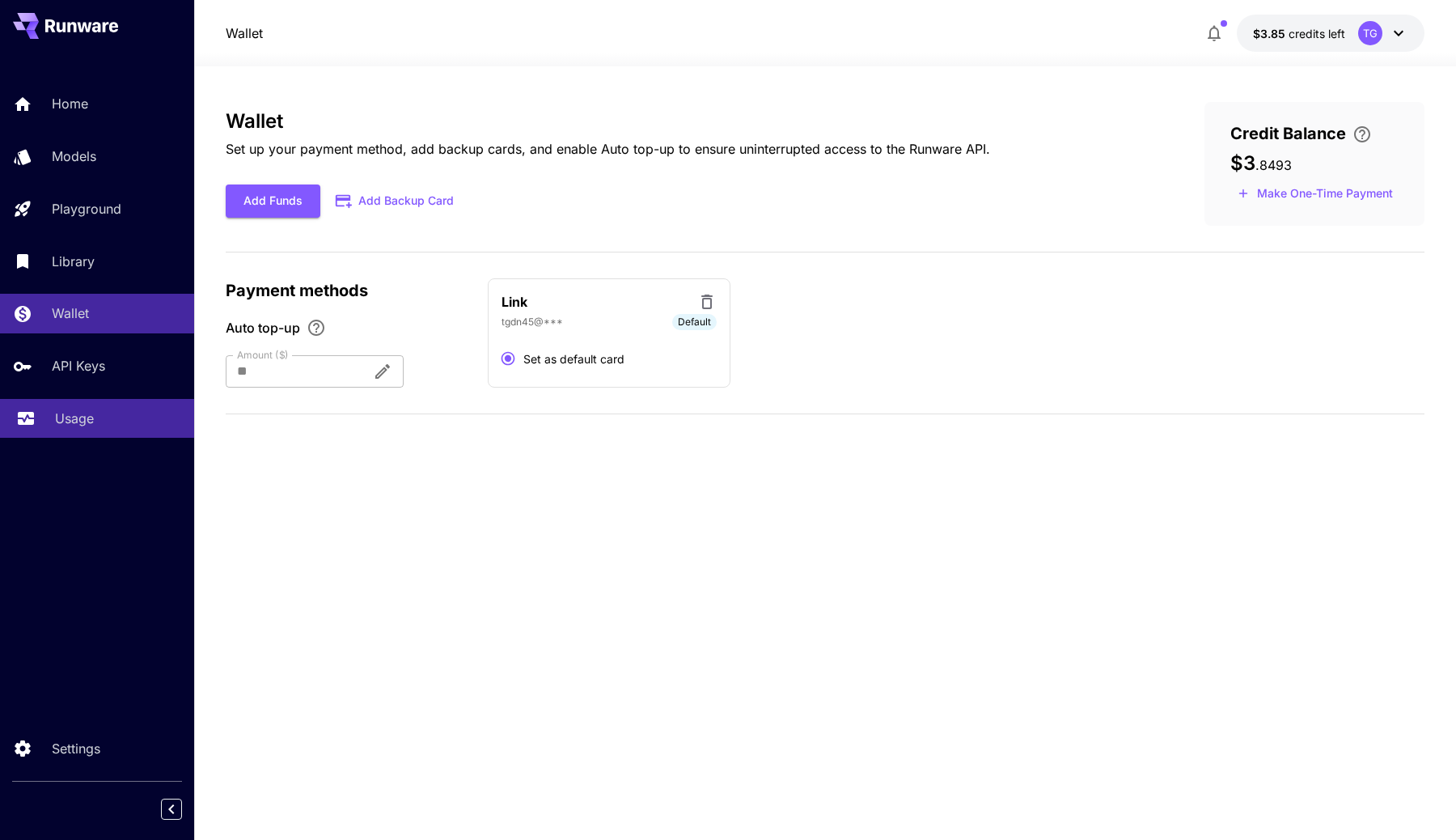
click at [70, 417] on p "Usage" at bounding box center [74, 418] width 39 height 19
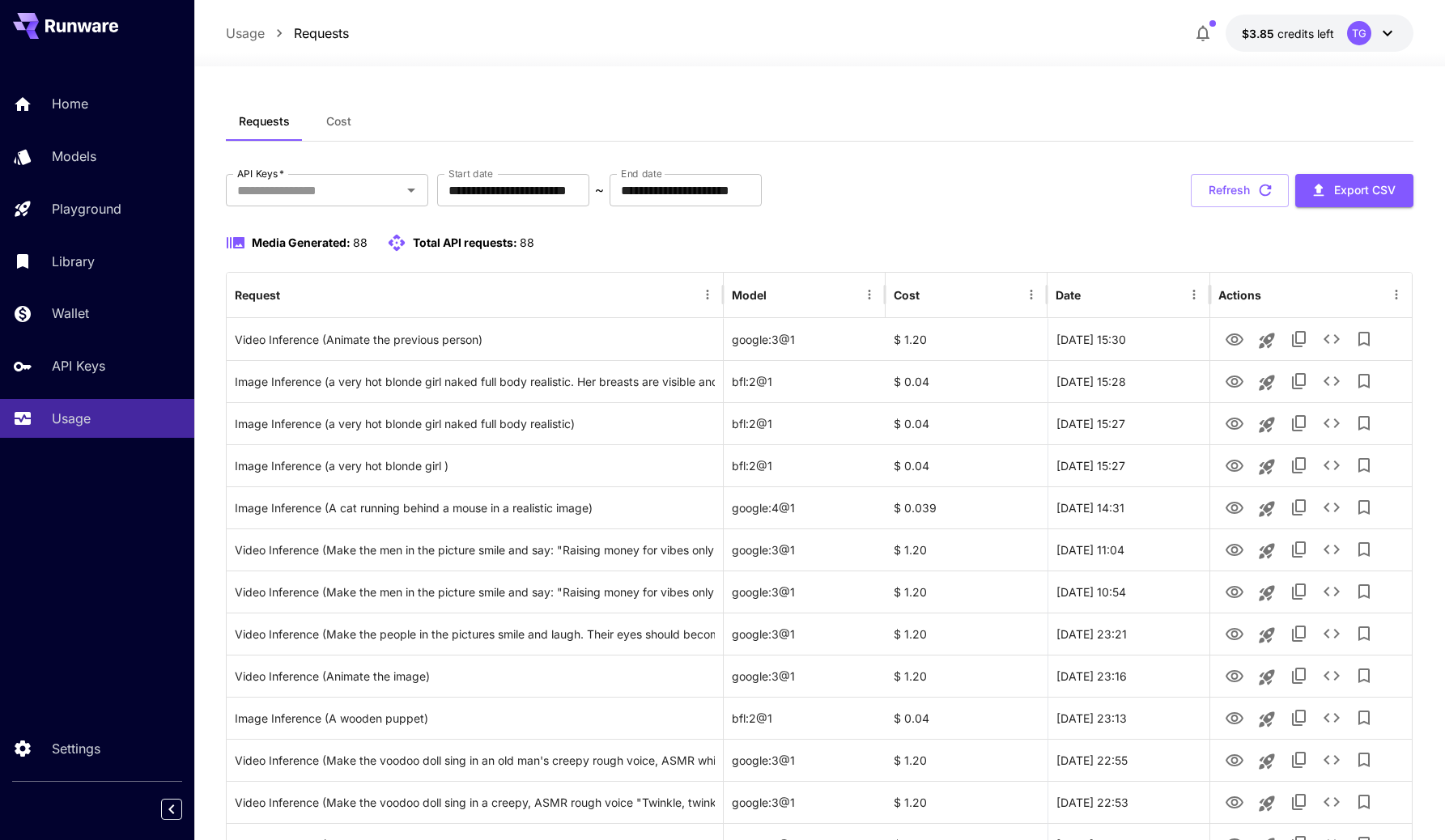
click at [322, 244] on span "Media Generated:" at bounding box center [301, 242] width 99 height 14
click at [442, 243] on span "Total API requests:" at bounding box center [465, 242] width 105 height 14
click at [516, 239] on p "Total API requests: 88" at bounding box center [473, 243] width 121 height 17
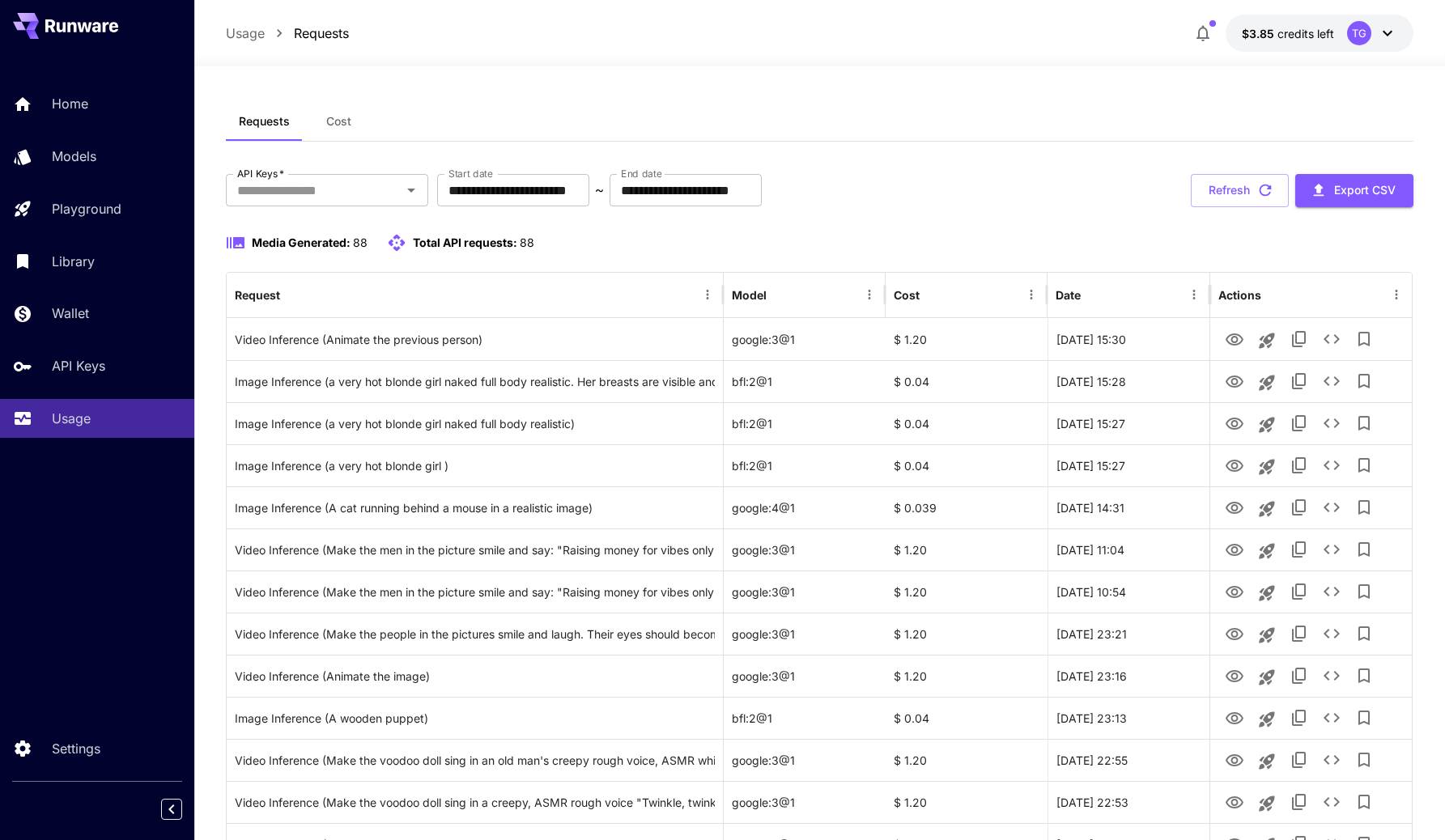
click at [322, 119] on button "Cost" at bounding box center [339, 121] width 73 height 39
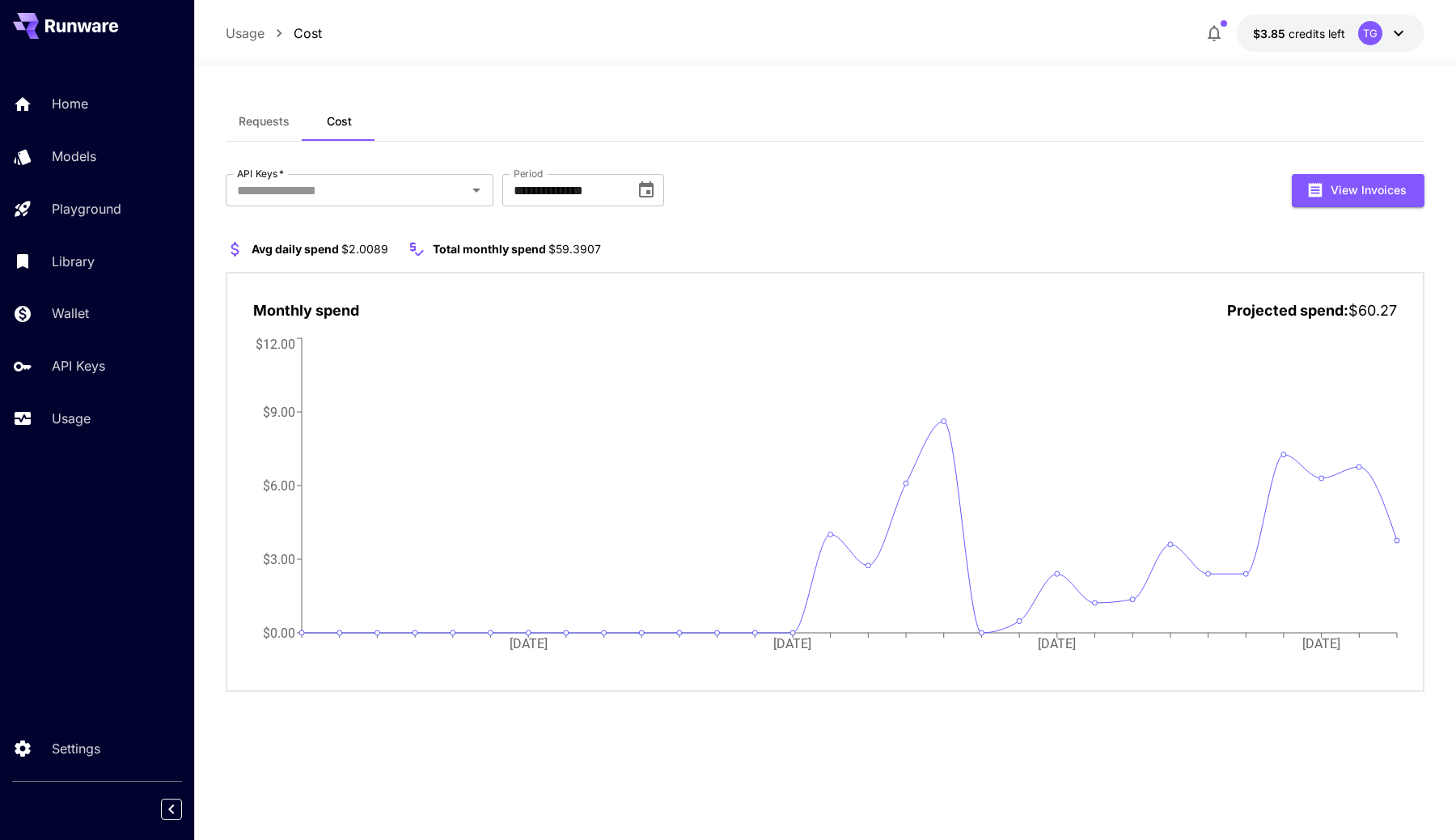
click at [1113, 147] on div "**********" at bounding box center [825, 403] width 1199 height 603
